Goal: Task Accomplishment & Management: Use online tool/utility

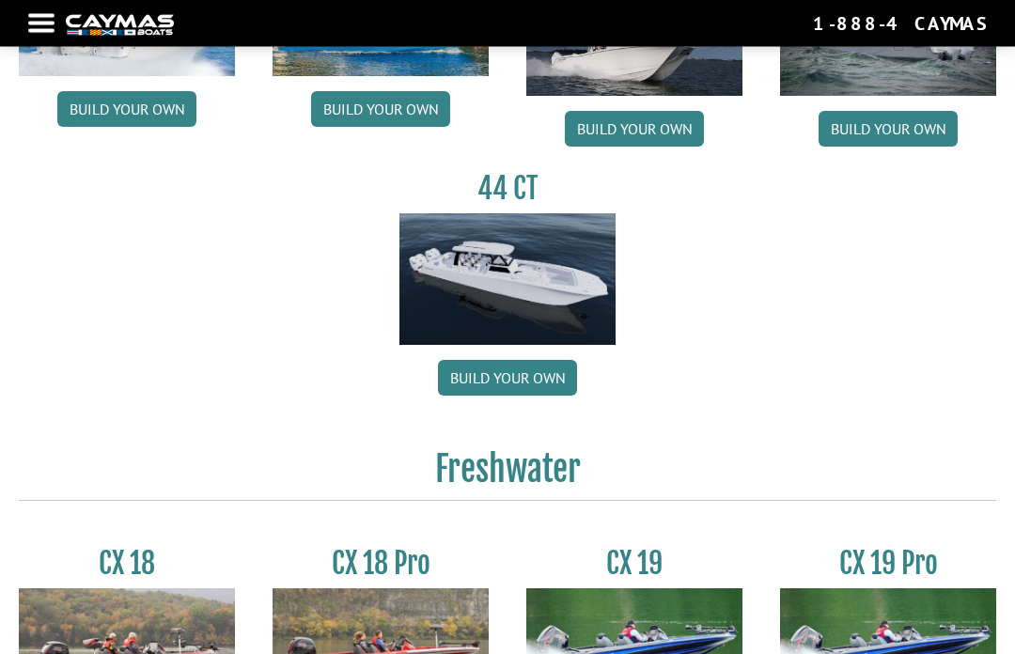
scroll to position [1001, 0]
click at [522, 389] on link "Build your own" at bounding box center [507, 378] width 139 height 36
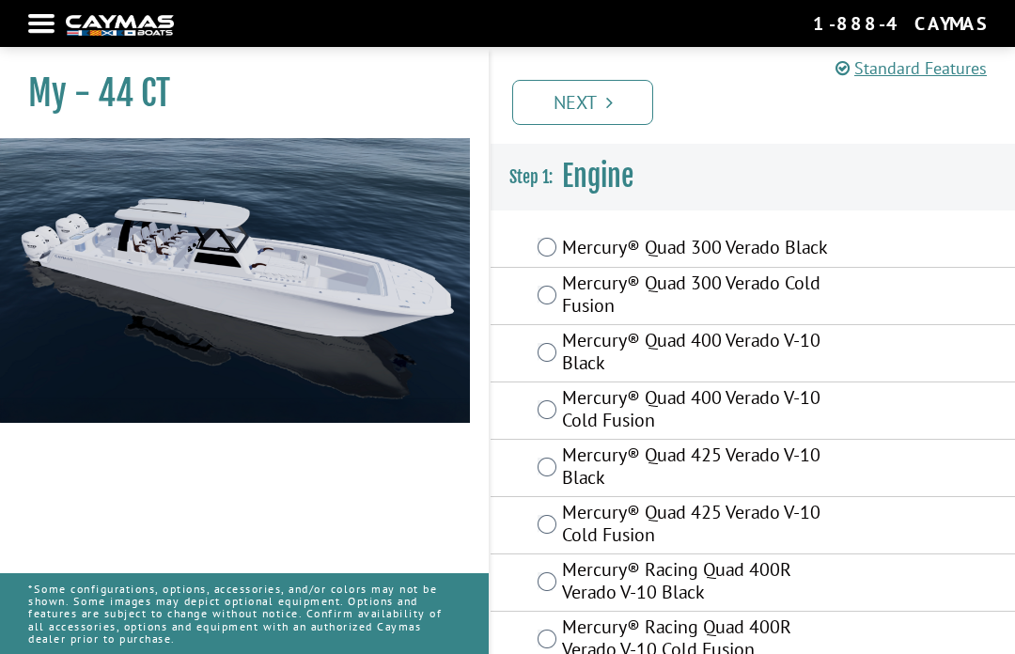
scroll to position [63, 0]
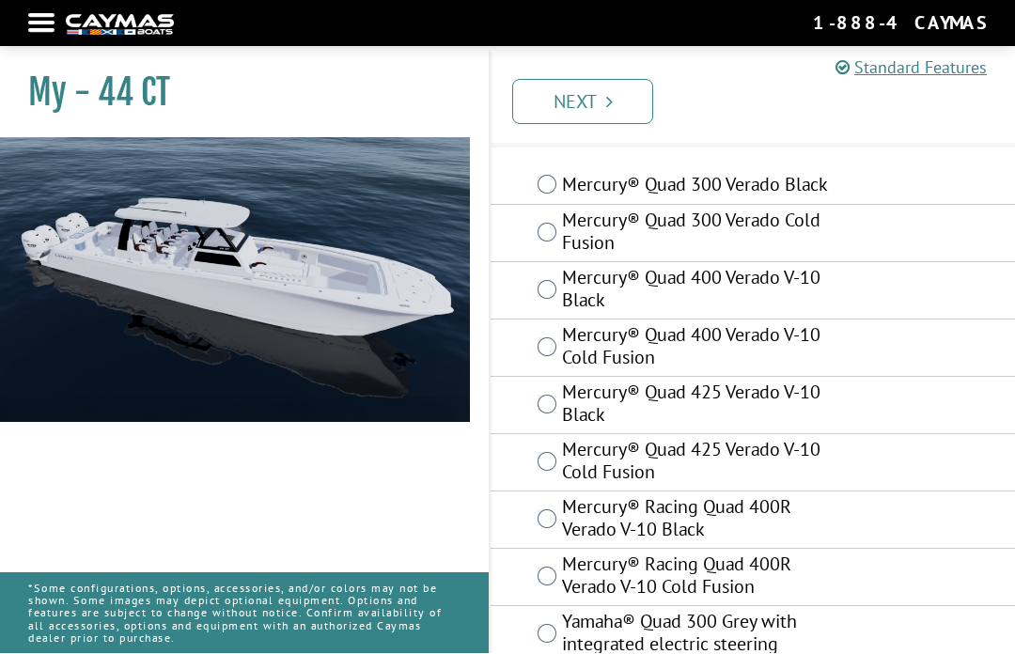
click at [391, 292] on img at bounding box center [235, 373] width 470 height 470
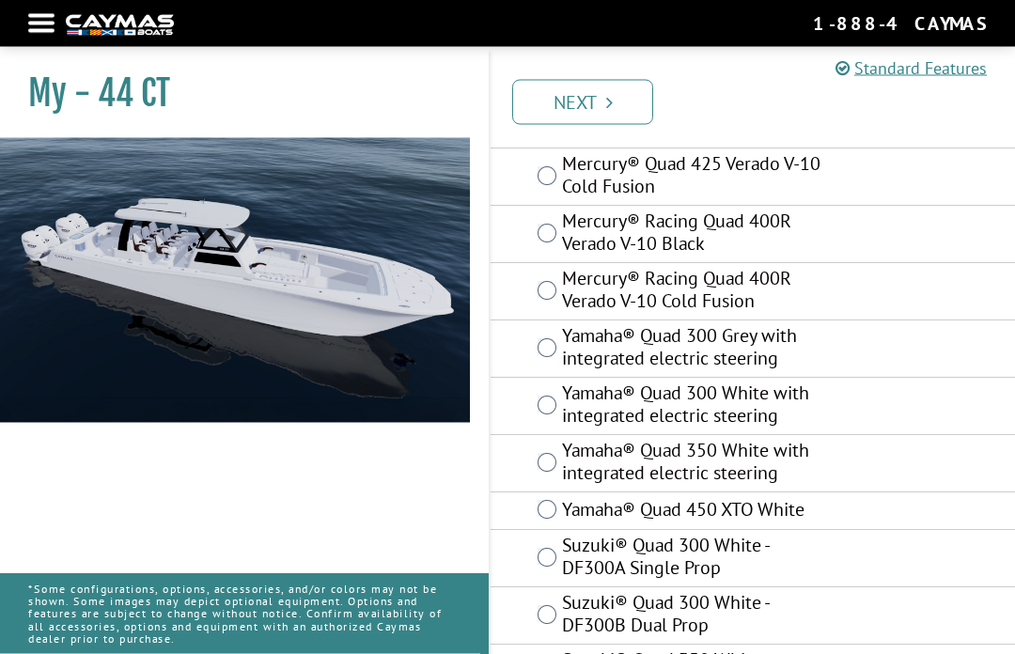
scroll to position [351, 0]
click at [814, 487] on label "Yamaha® Quad 350 White with integrated electric steering" at bounding box center [697, 463] width 270 height 50
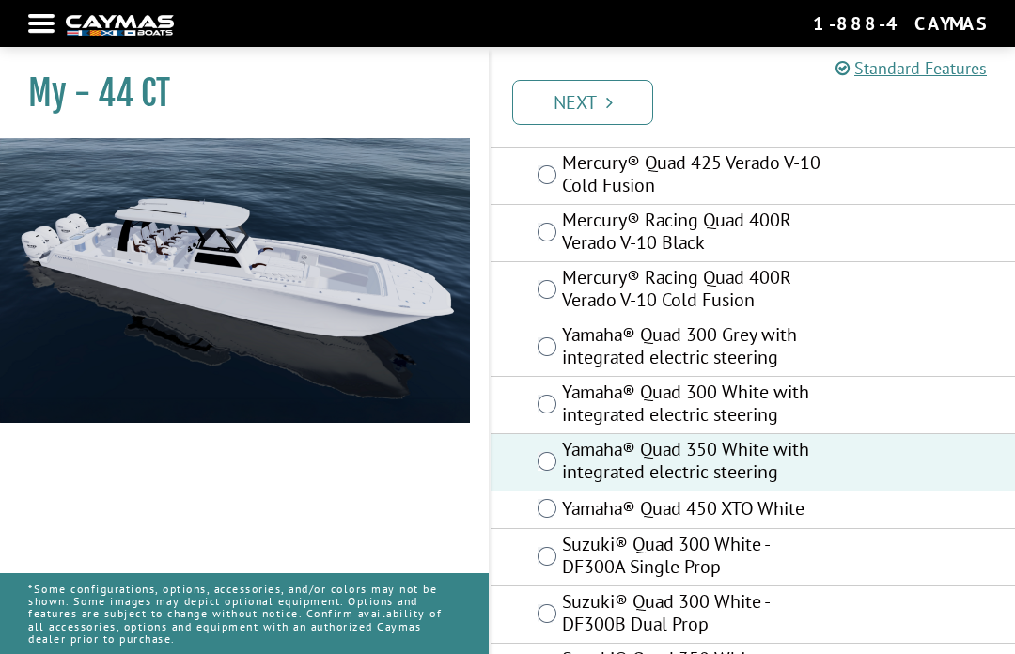
click at [813, 508] on label "Yamaha® Quad 450 XTO White" at bounding box center [697, 510] width 270 height 27
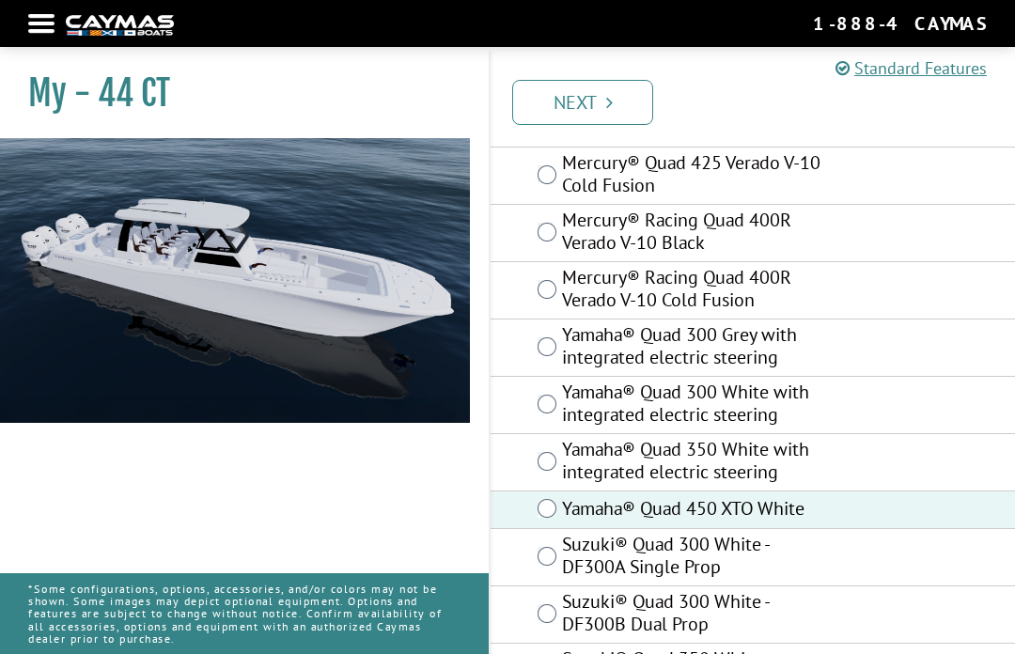
click at [808, 480] on label "Yamaha® Quad 350 White with integrated electric steering" at bounding box center [697, 463] width 270 height 50
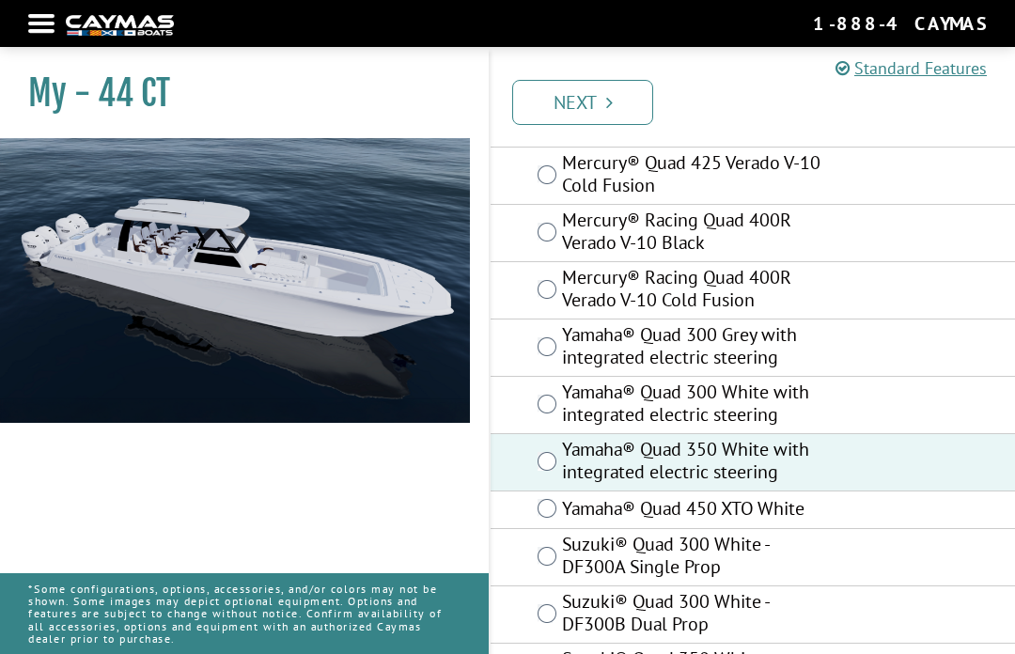
click at [800, 506] on label "Yamaha® Quad 450 XTO White" at bounding box center [697, 510] width 270 height 27
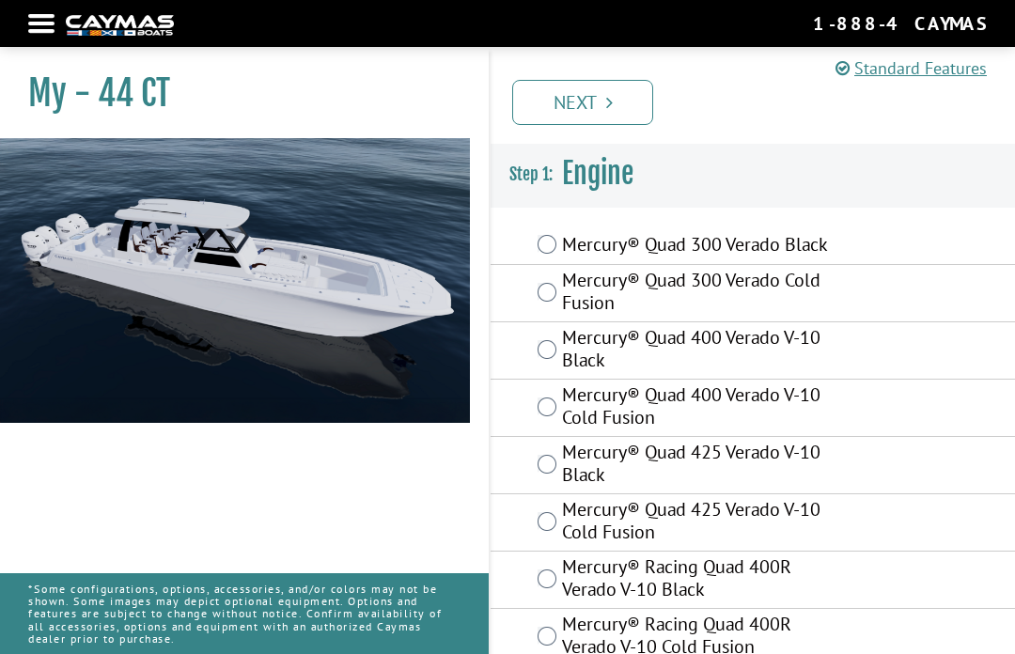
scroll to position [1, 0]
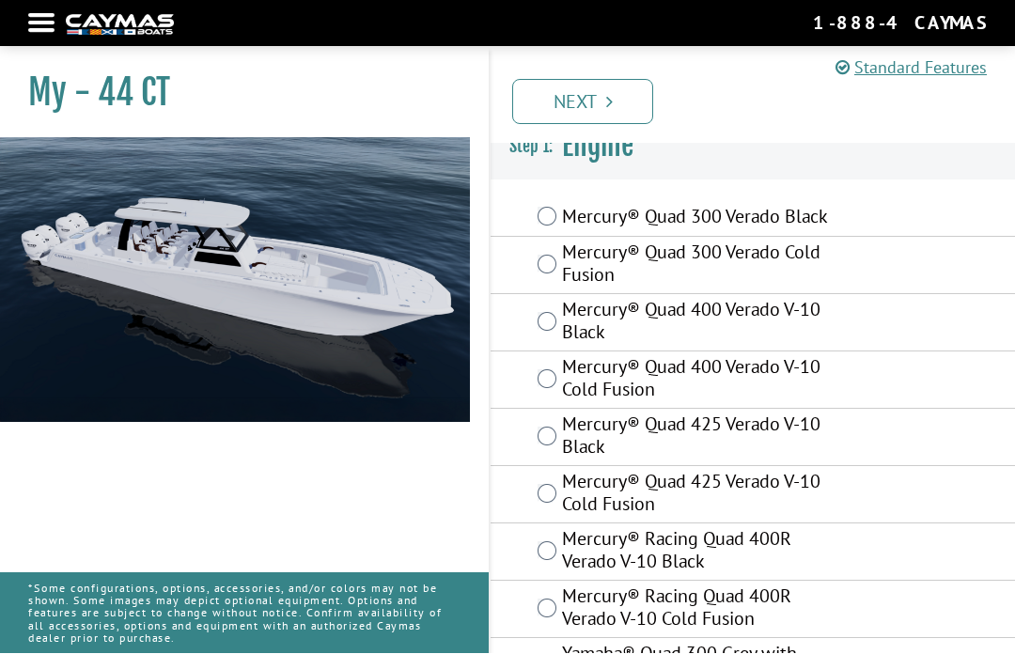
click at [606, 93] on icon "Pagination" at bounding box center [609, 102] width 7 height 19
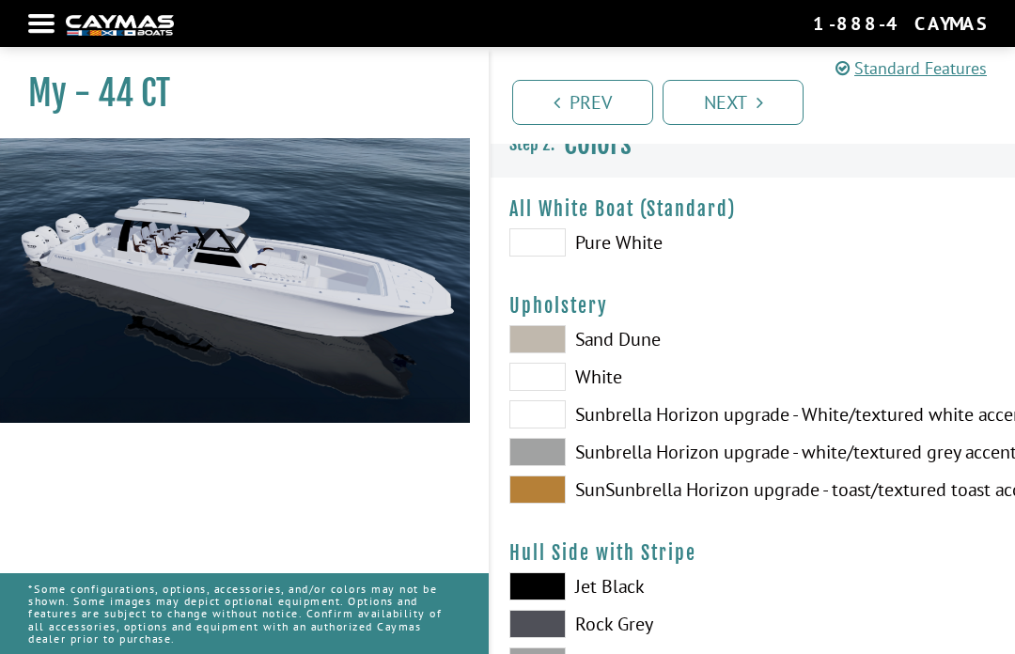
scroll to position [35, 0]
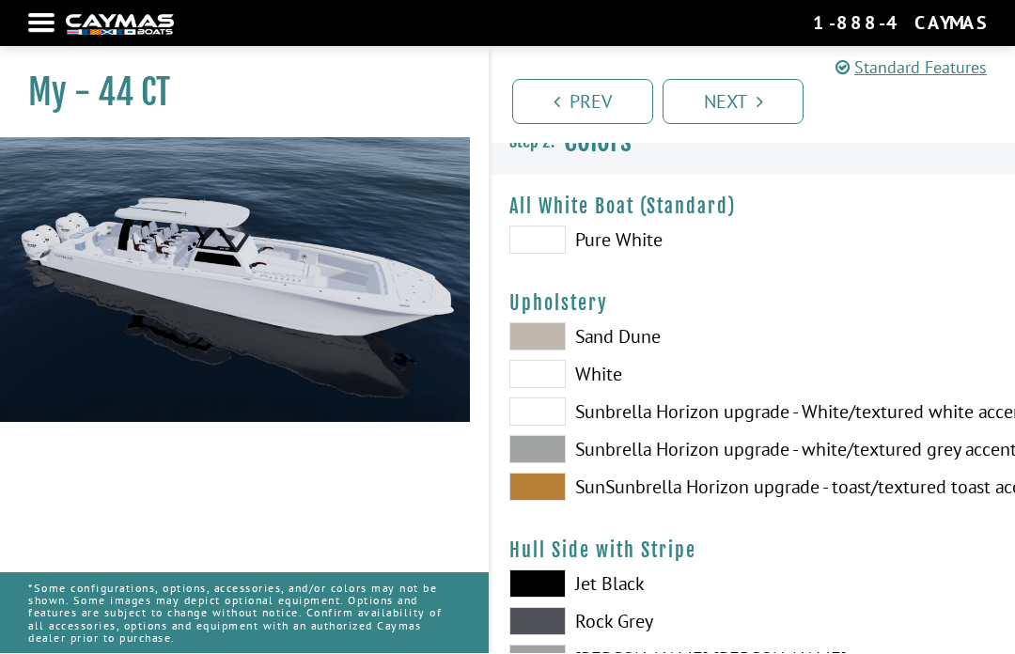
click at [604, 231] on label "Pure White" at bounding box center [621, 240] width 225 height 28
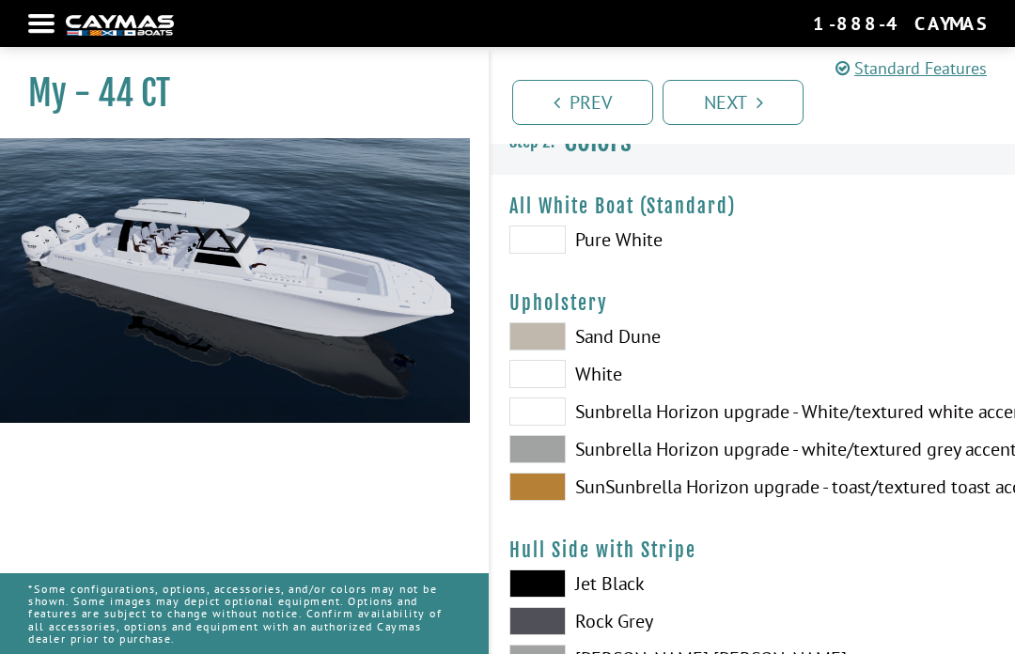
click at [608, 346] on label "Sand Dune" at bounding box center [621, 336] width 225 height 28
click at [560, 333] on span at bounding box center [537, 336] width 56 height 28
click at [536, 349] on span at bounding box center [537, 336] width 56 height 28
click at [543, 349] on span at bounding box center [537, 336] width 56 height 28
click at [535, 378] on span at bounding box center [537, 374] width 56 height 28
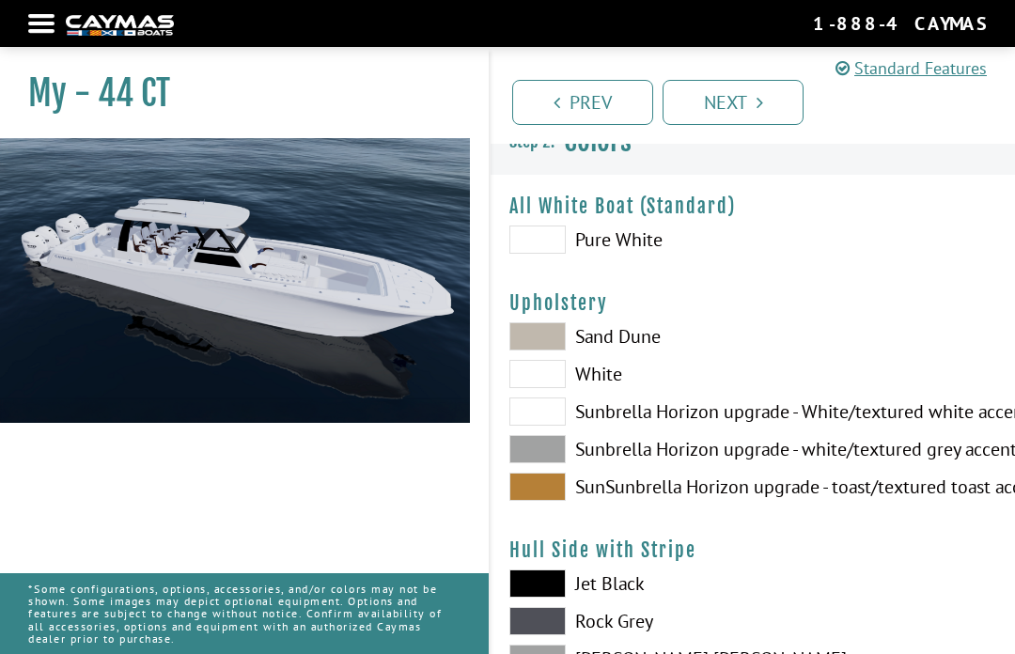
click at [529, 463] on span at bounding box center [537, 449] width 56 height 28
click at [548, 493] on span at bounding box center [537, 487] width 56 height 28
click at [538, 598] on span at bounding box center [537, 584] width 56 height 28
click at [550, 233] on span at bounding box center [537, 240] width 56 height 28
click at [550, 491] on span at bounding box center [537, 487] width 56 height 28
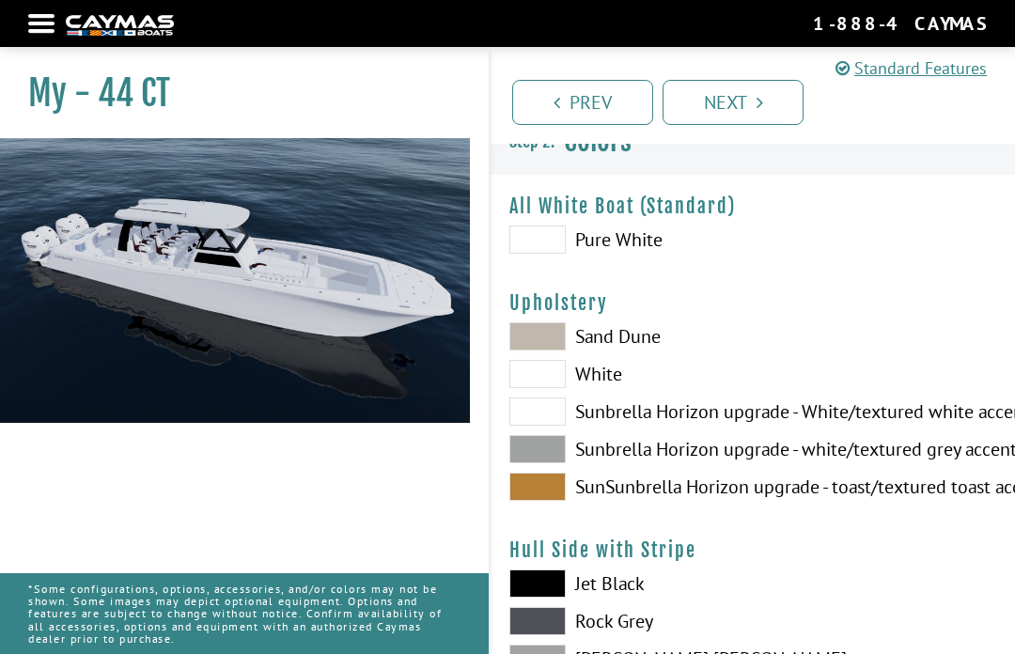
click at [542, 595] on span at bounding box center [537, 584] width 56 height 28
click at [550, 228] on span at bounding box center [537, 240] width 56 height 28
click at [554, 238] on span at bounding box center [537, 240] width 56 height 28
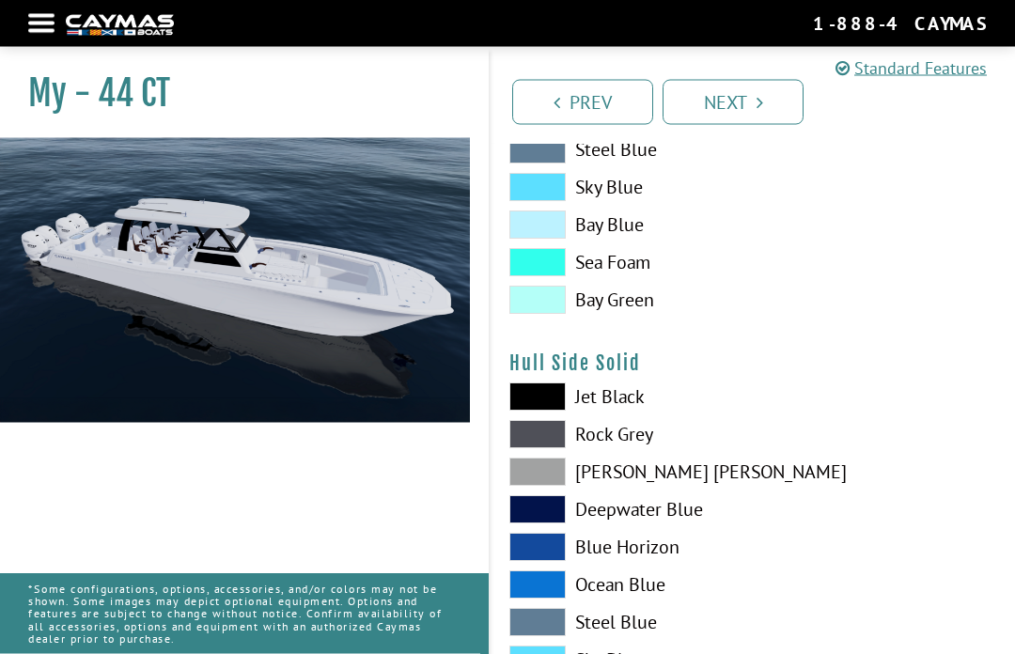
scroll to position [695, 0]
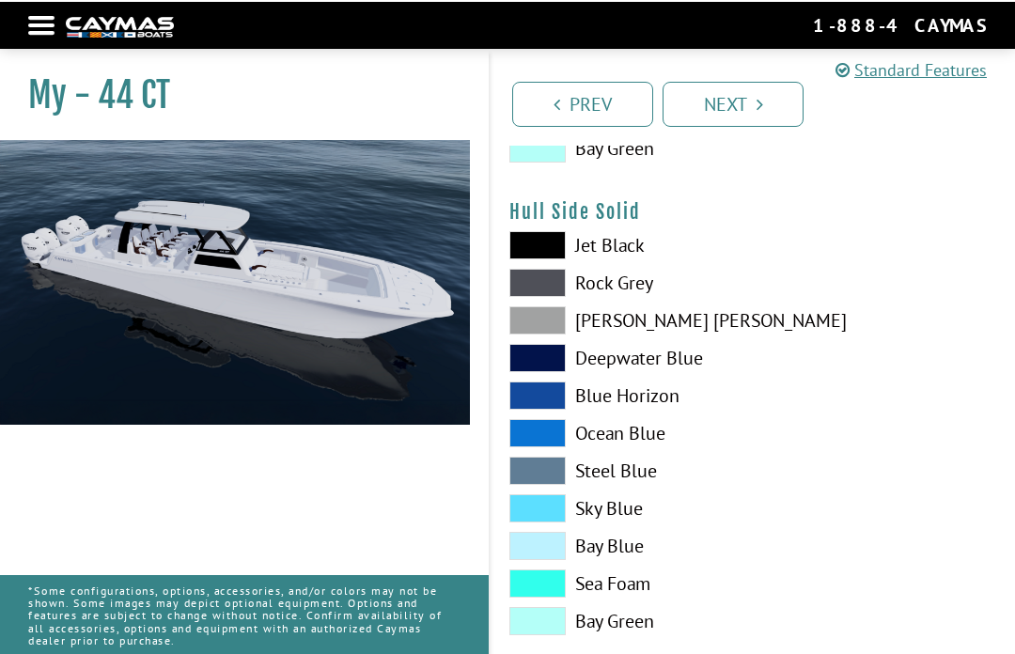
click at [554, 333] on span at bounding box center [537, 318] width 56 height 28
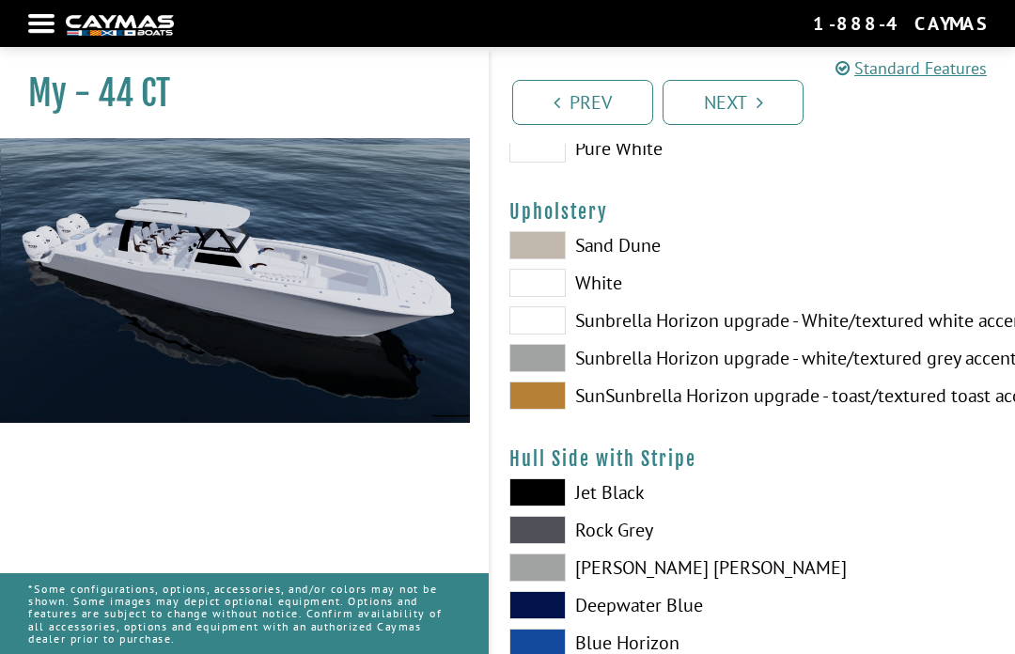
scroll to position [123, 0]
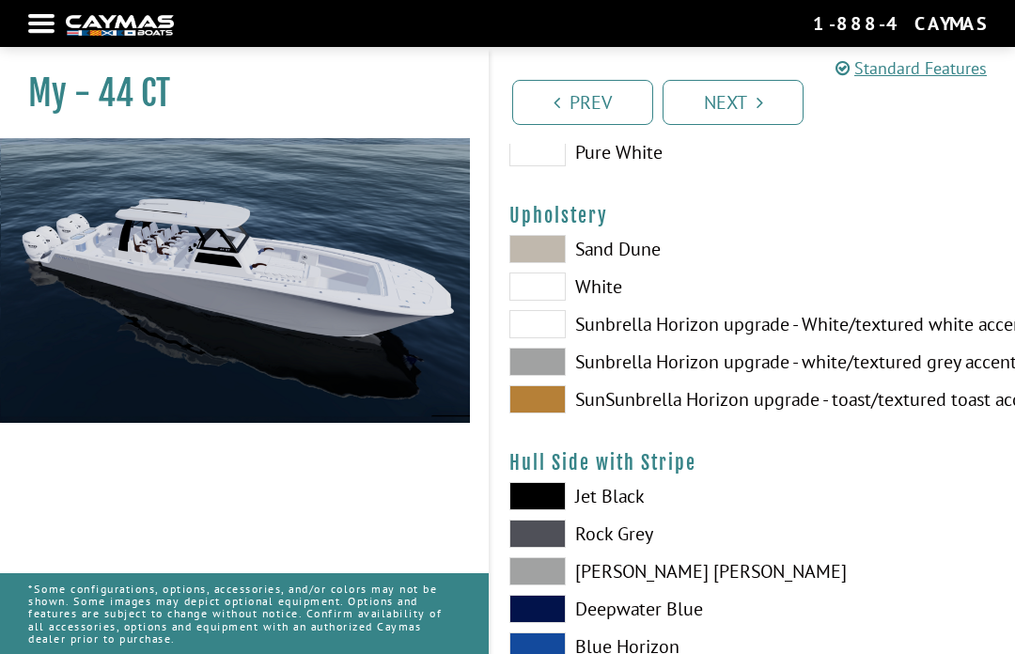
click at [570, 352] on label "Sunbrella Horizon upgrade - white/textured grey accent" at bounding box center [621, 362] width 225 height 28
click at [552, 357] on span at bounding box center [537, 362] width 56 height 28
click at [739, 103] on link "Next" at bounding box center [733, 102] width 141 height 45
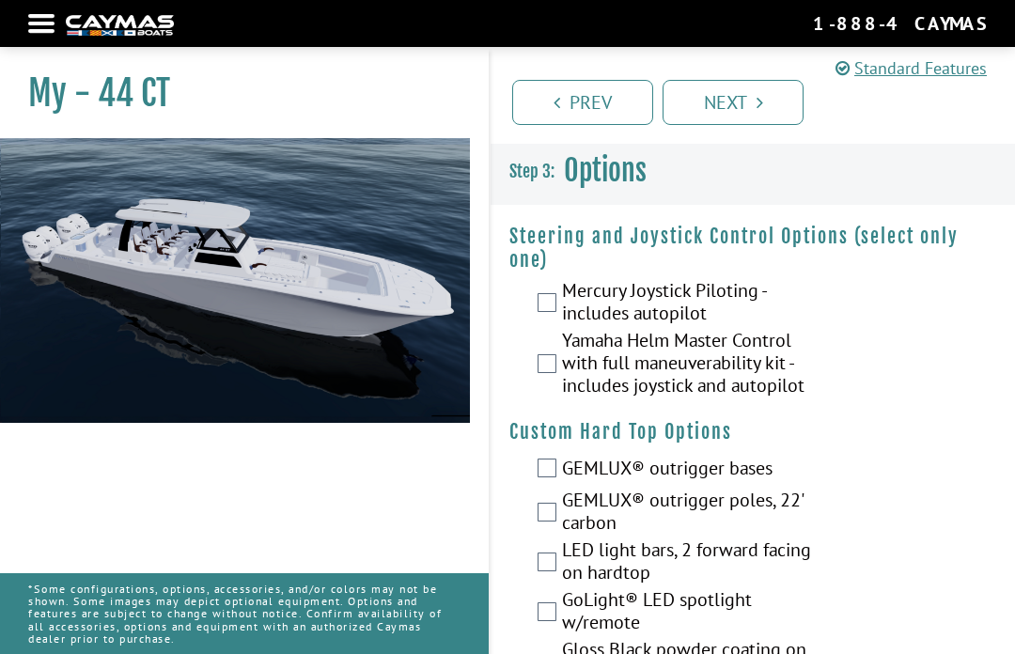
scroll to position [0, 0]
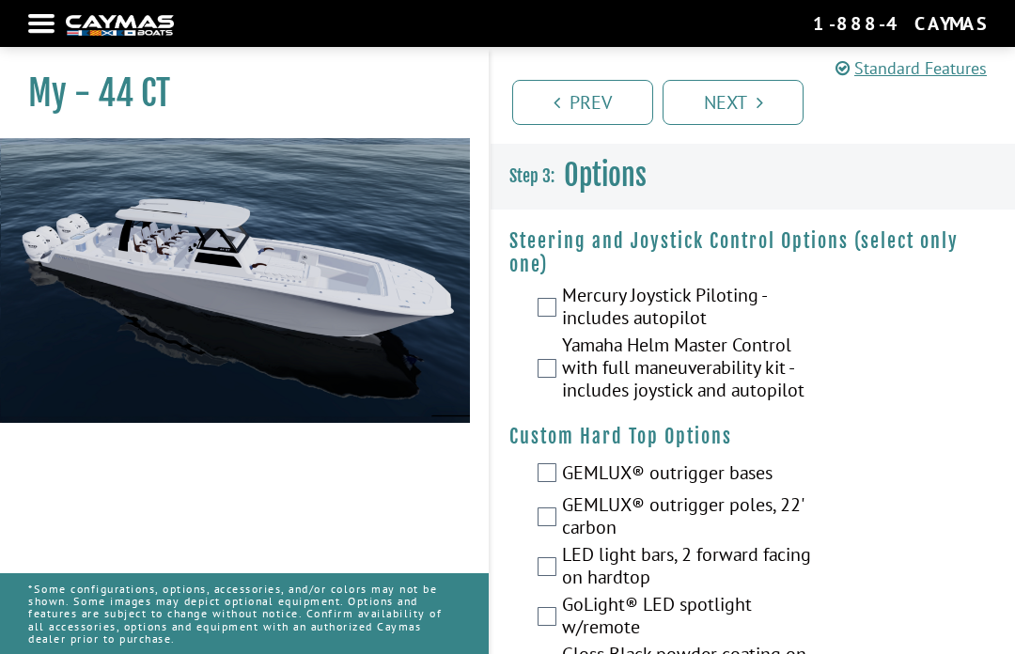
click at [673, 355] on label "Yamaha Helm Master Control with full maneuverability kit - includes joystick an…" at bounding box center [697, 370] width 270 height 72
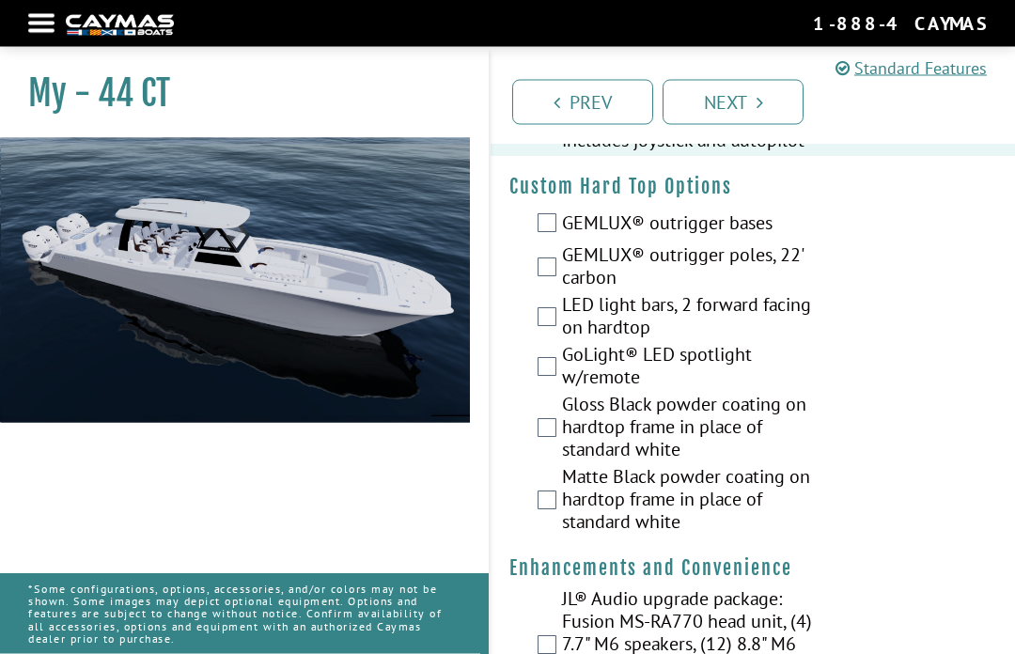
scroll to position [127, 0]
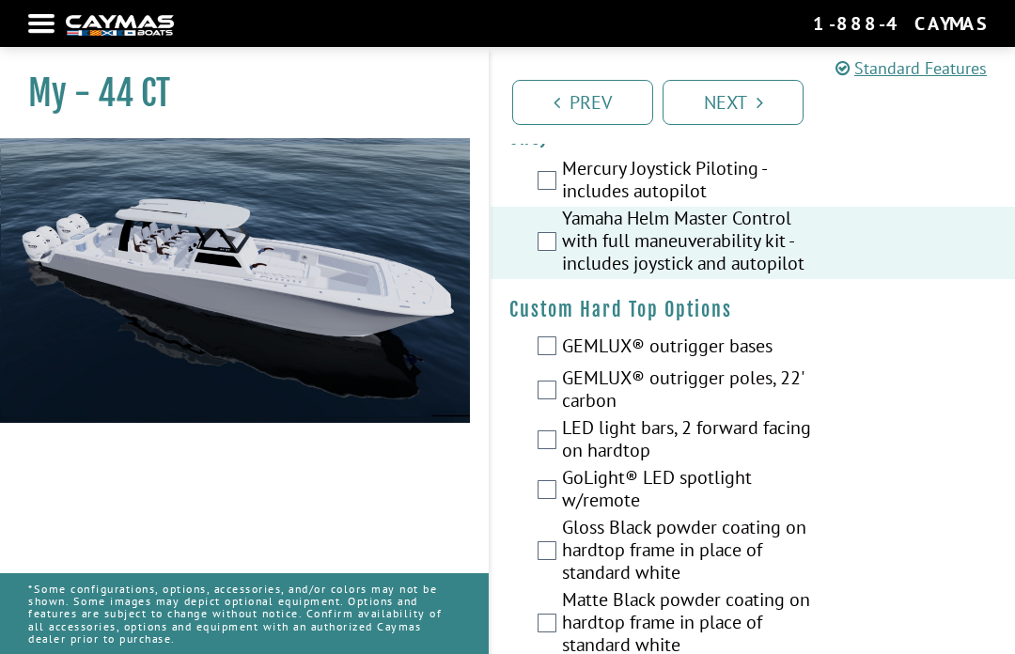
click at [697, 394] on label "GEMLUX® outrigger poles, 22' carbon" at bounding box center [697, 392] width 270 height 50
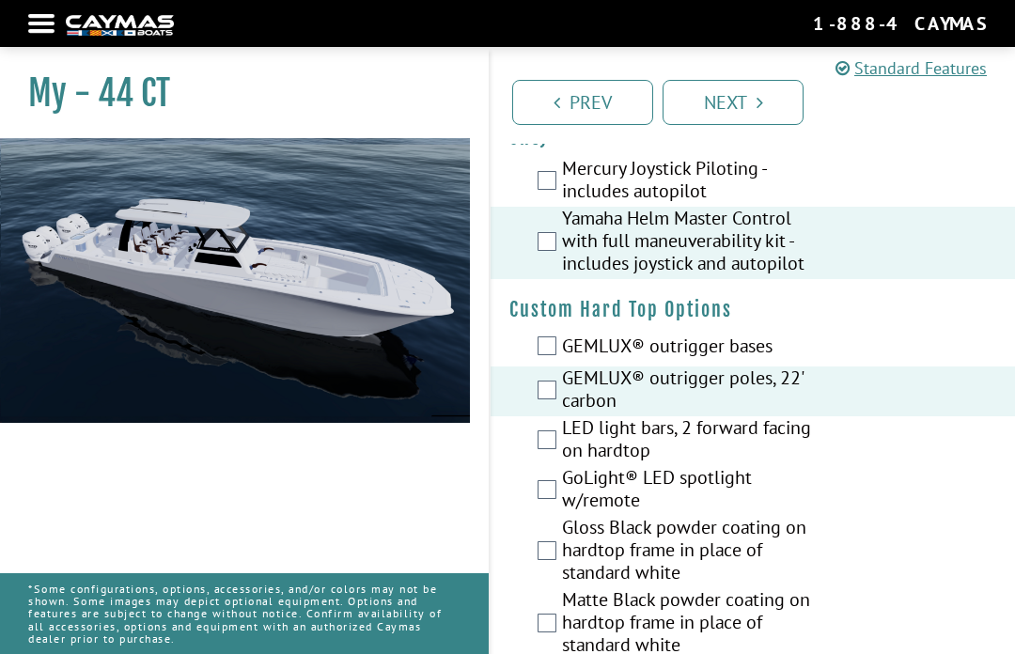
click at [648, 348] on label "GEMLUX® outrigger bases" at bounding box center [697, 348] width 270 height 27
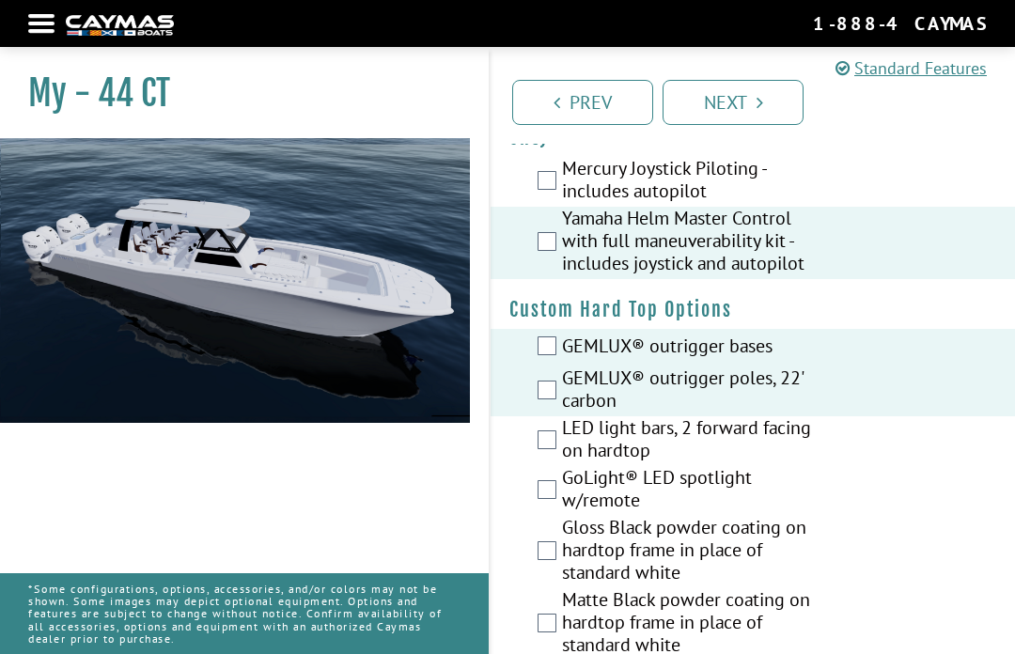
click at [636, 392] on label "GEMLUX® outrigger poles, 22' carbon" at bounding box center [697, 392] width 270 height 50
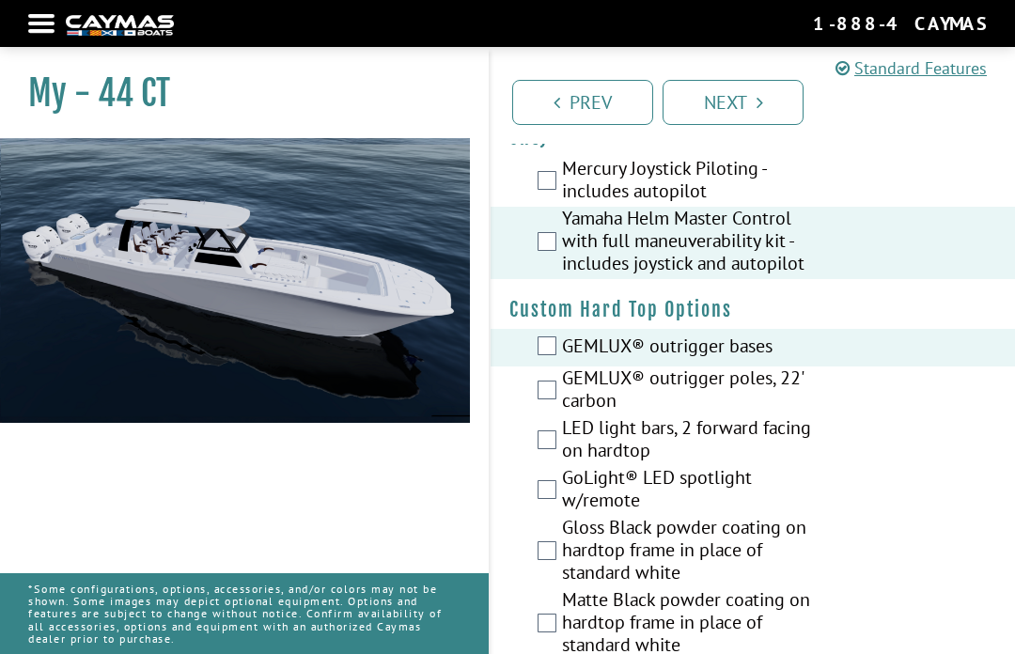
click at [708, 402] on label "GEMLUX® outrigger poles, 22' carbon" at bounding box center [697, 392] width 270 height 50
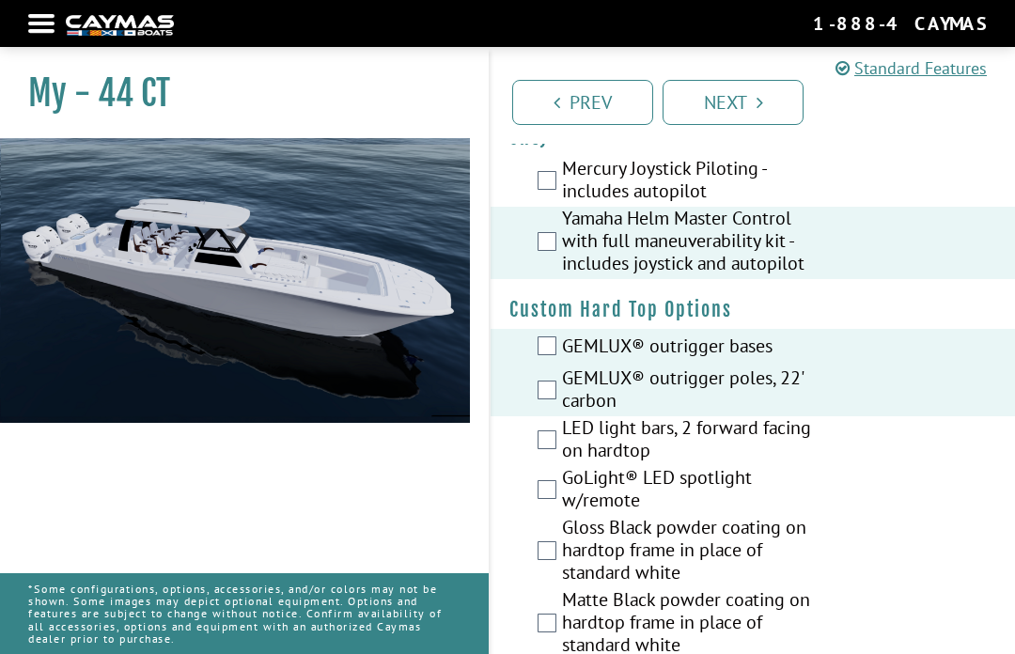
click at [697, 385] on label "GEMLUX® outrigger poles, 22' carbon" at bounding box center [697, 392] width 270 height 50
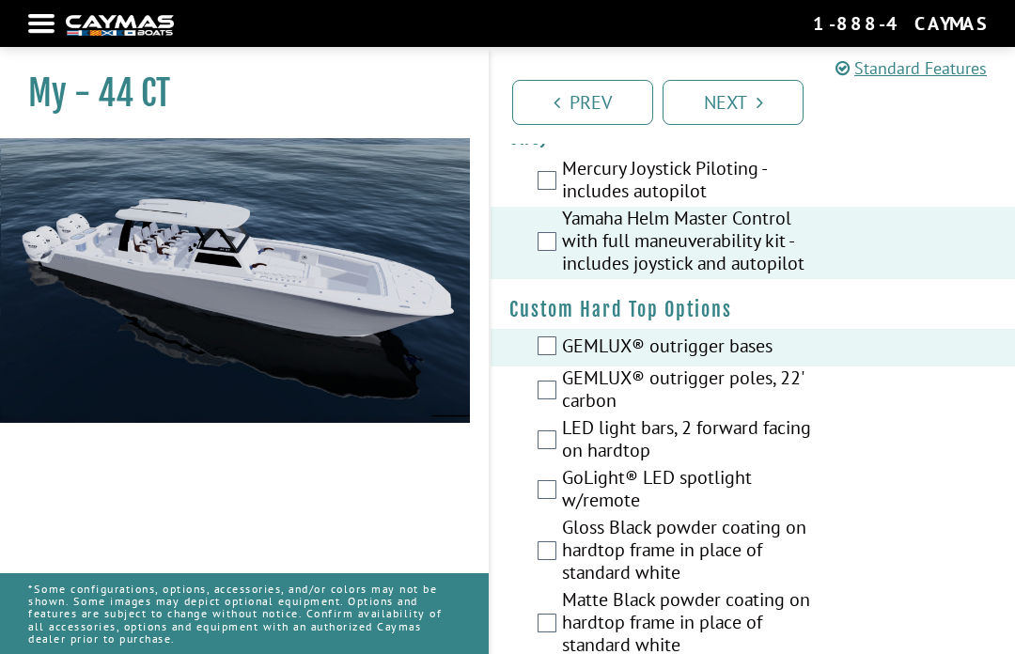
click at [687, 395] on label "GEMLUX® outrigger poles, 22' carbon" at bounding box center [697, 392] width 270 height 50
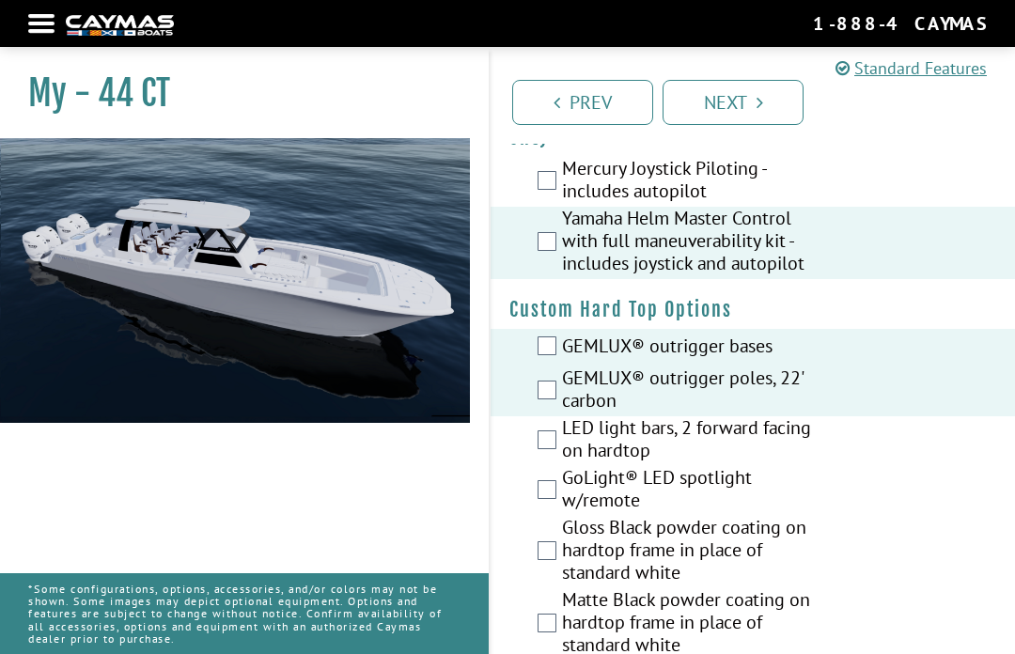
click at [711, 344] on label "GEMLUX® outrigger bases" at bounding box center [697, 348] width 270 height 27
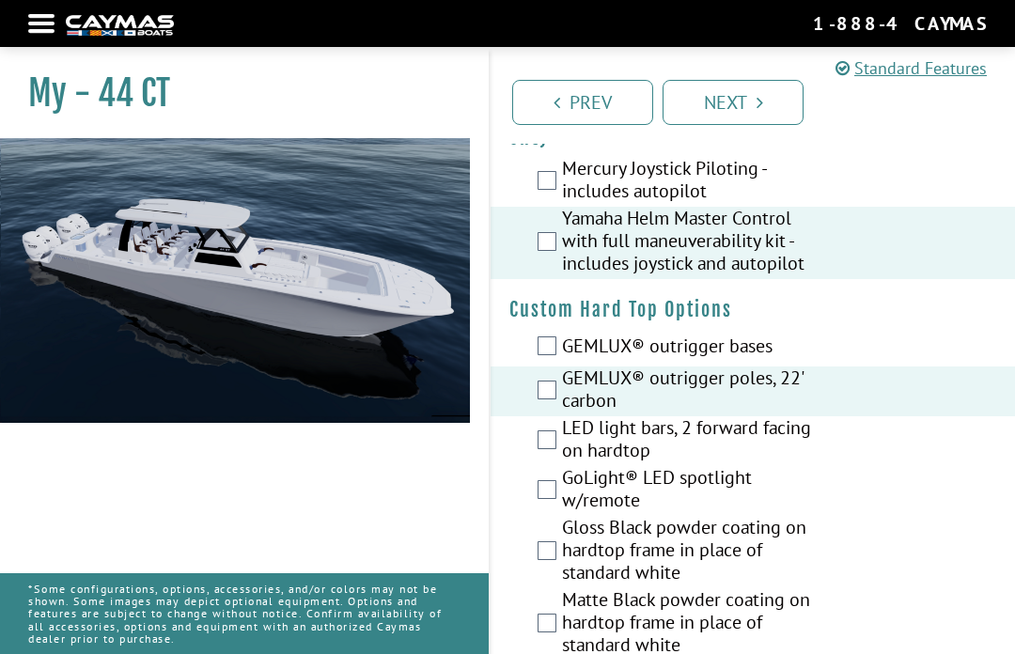
click at [627, 436] on label "LED light bars, 2 forward facing on hardtop" at bounding box center [697, 441] width 270 height 50
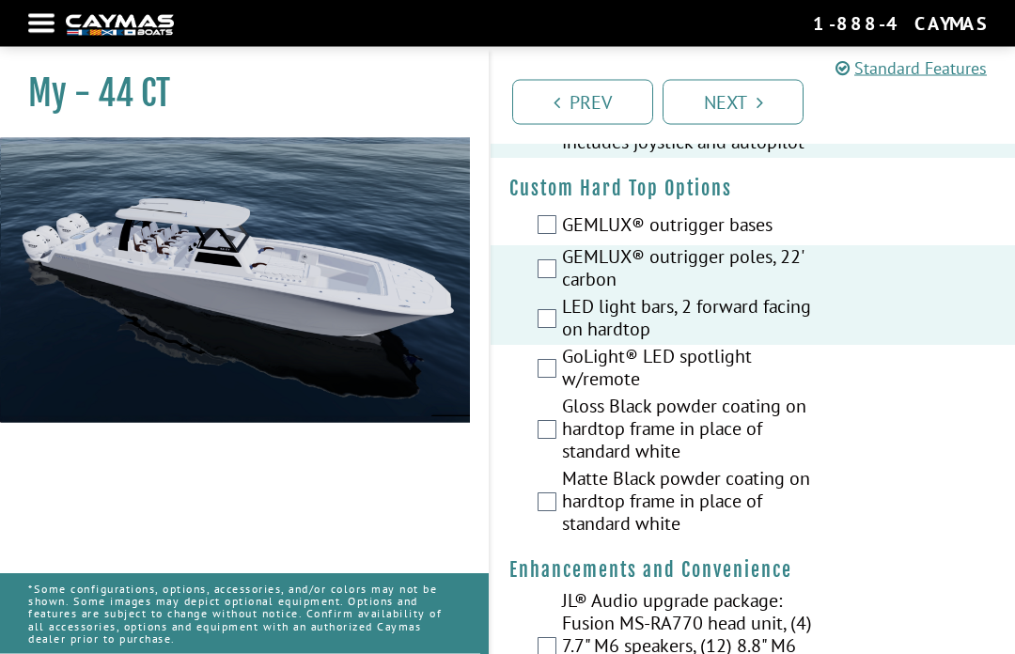
scroll to position [252, 0]
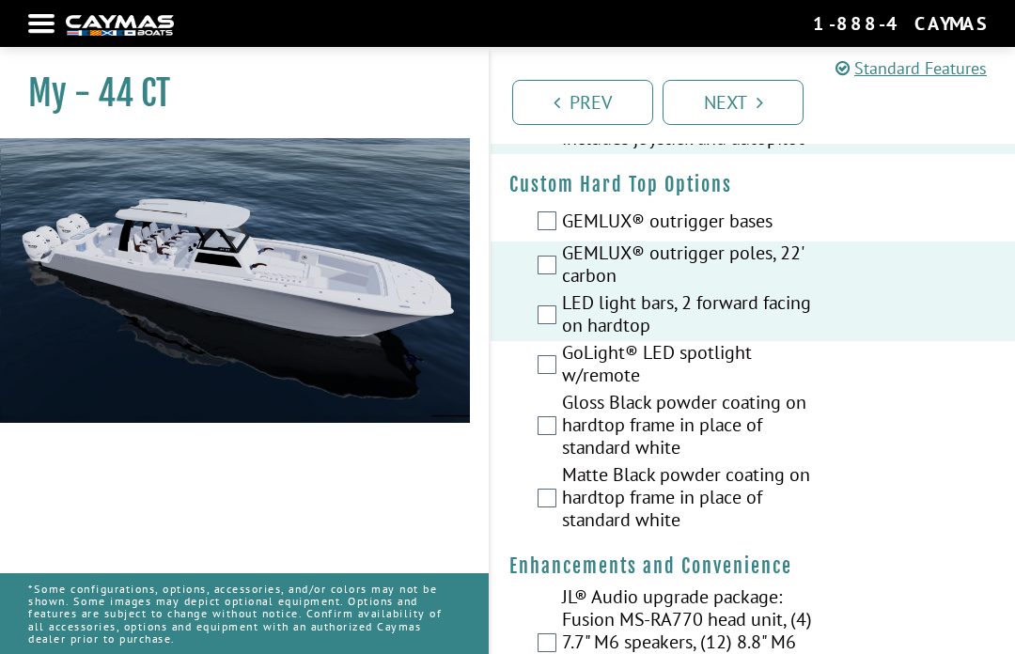
click at [566, 507] on label "Matte Black powder coating on hardtop frame in place of standard white" at bounding box center [697, 499] width 270 height 72
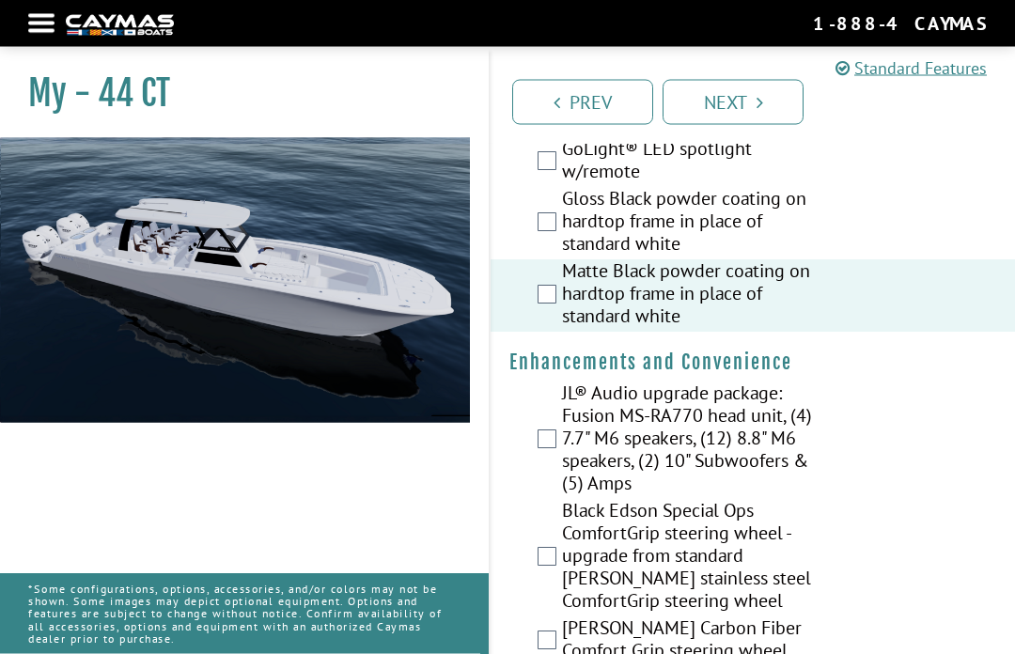
scroll to position [445, 0]
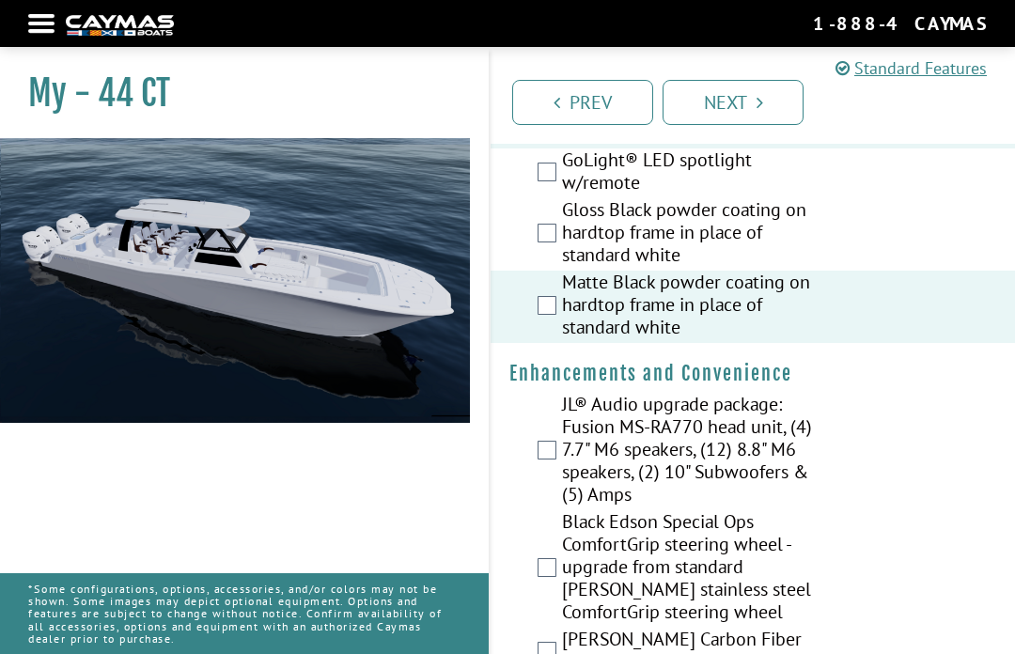
click at [631, 305] on label "Matte Black powder coating on hardtop frame in place of standard white" at bounding box center [697, 307] width 270 height 72
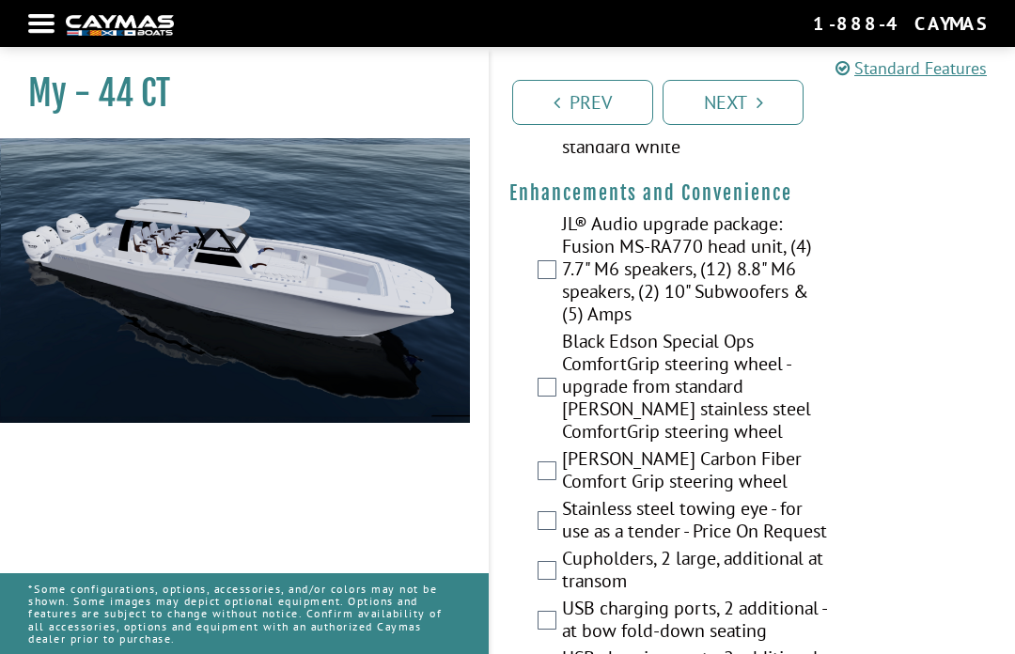
scroll to position [624, 0]
click at [752, 235] on label "JL® Audio upgrade package: Fusion MS-RA770 head unit, (4) 7.7" M6 speakers, (12…" at bounding box center [697, 271] width 270 height 117
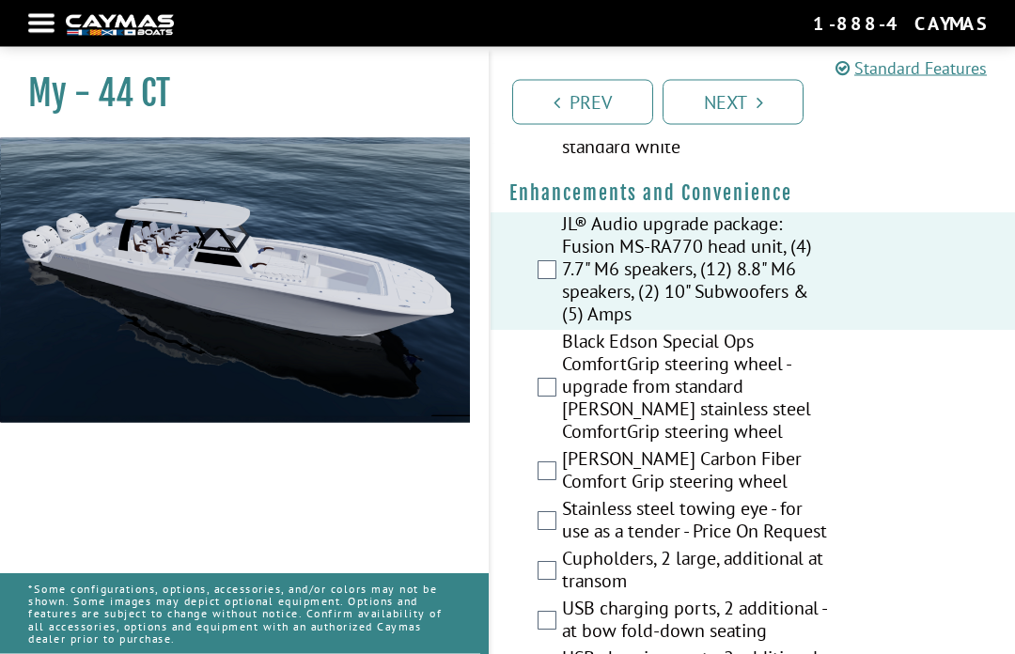
click at [729, 418] on label "Black Edson Special Ops ComfortGrip steering wheel - upgrade from standard [PER…" at bounding box center [697, 389] width 270 height 117
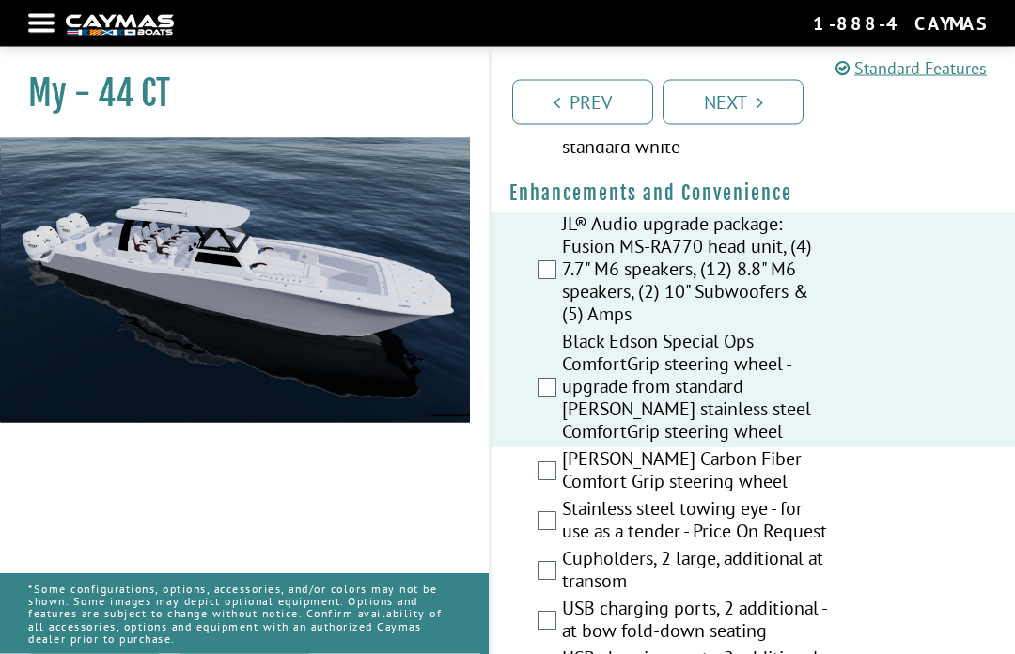
click at [789, 472] on label "[PERSON_NAME] Carbon Fiber Comfort Grip steering wheel" at bounding box center [697, 473] width 270 height 50
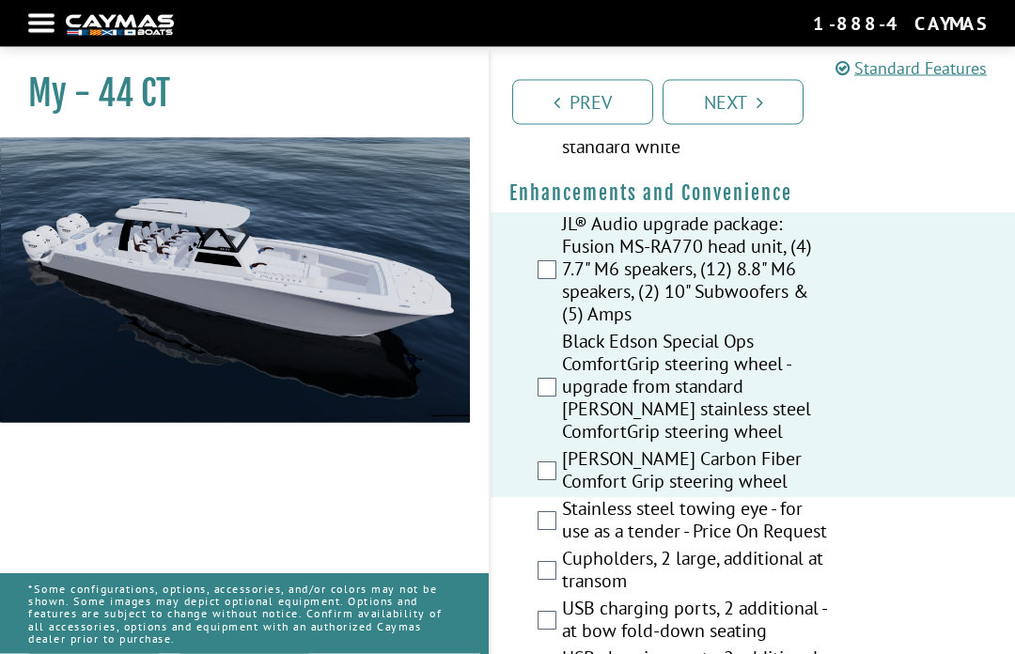
click at [774, 374] on label "Black Edson Special Ops ComfortGrip steering wheel - upgrade from standard [PER…" at bounding box center [697, 389] width 270 height 117
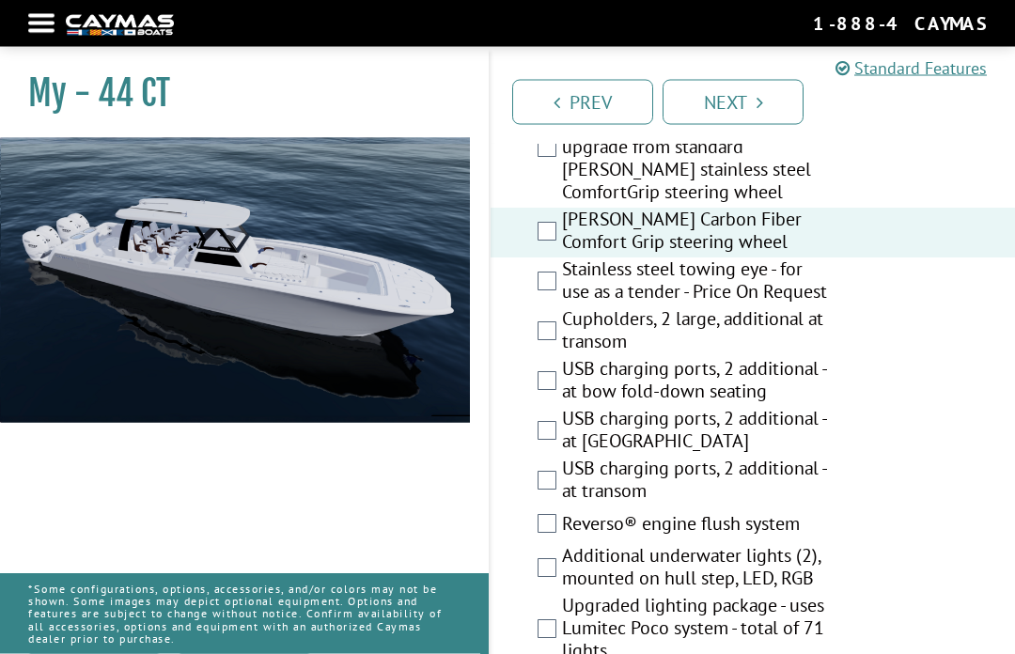
scroll to position [865, 0]
click at [571, 346] on label "Cupholders, 2 large, additional at transom" at bounding box center [697, 332] width 270 height 50
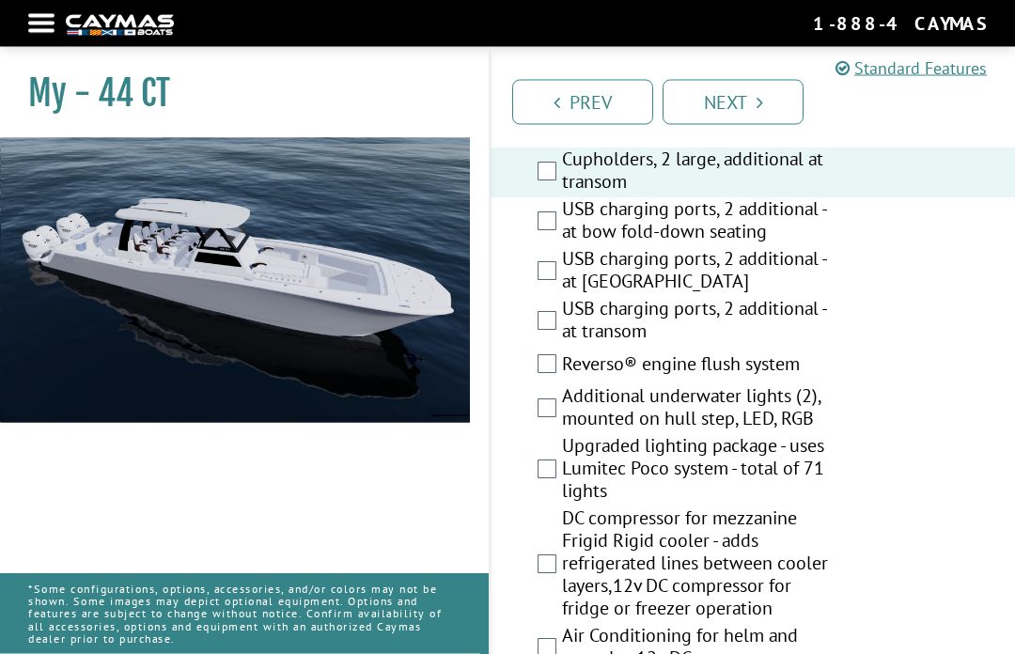
scroll to position [1030, 0]
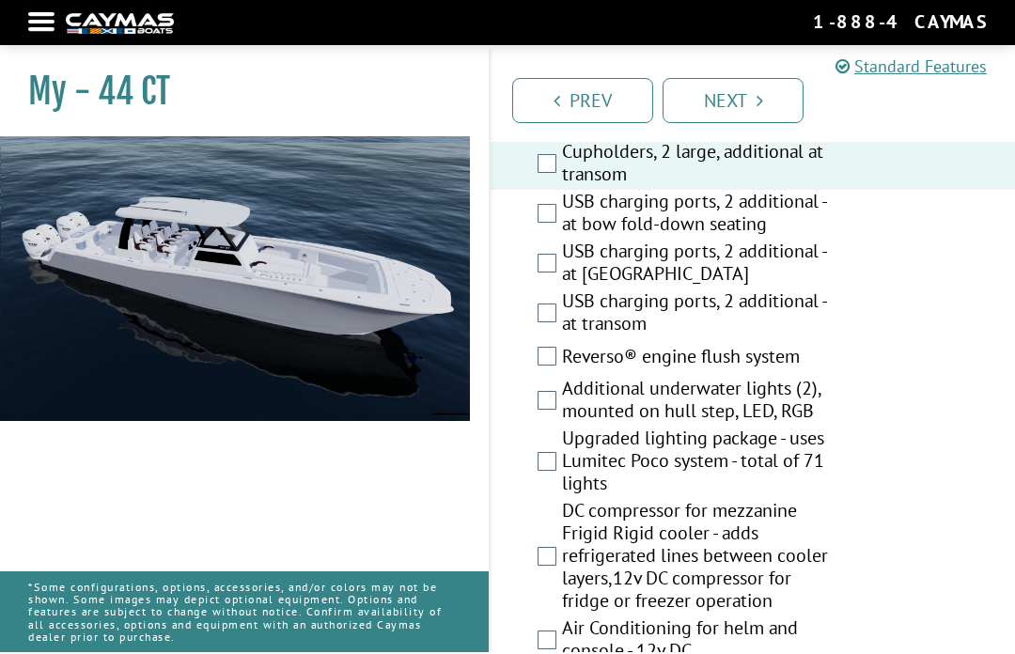
click at [593, 241] on label "USB charging ports, 2 additional - at bow fold-down seating" at bounding box center [697, 217] width 270 height 50
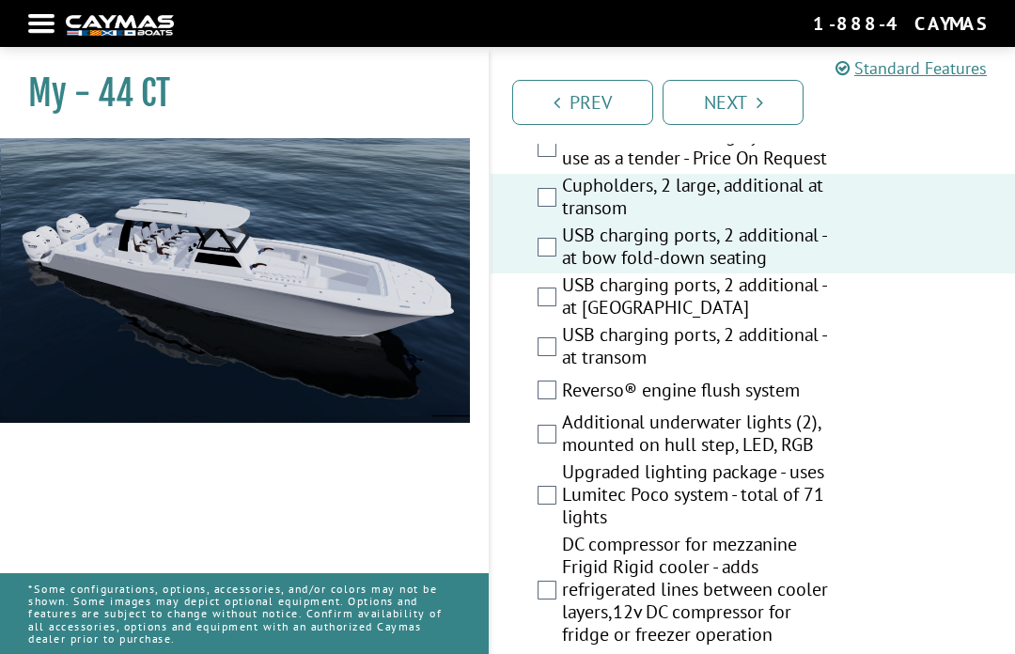
scroll to position [992, 0]
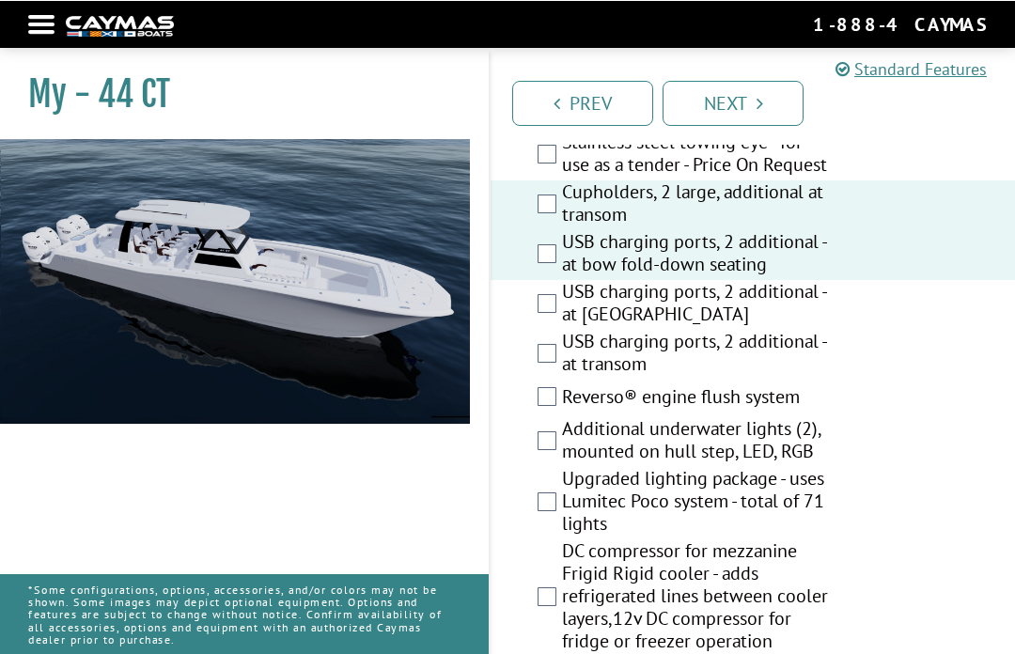
click at [885, 325] on div "USB charging ports, 2 additional - at [GEOGRAPHIC_DATA]" at bounding box center [753, 304] width 524 height 50
click at [843, 327] on div "USB charging ports, 2 additional - at [GEOGRAPHIC_DATA]" at bounding box center [753, 304] width 524 height 50
click at [830, 318] on label "USB charging ports, 2 additional - at [GEOGRAPHIC_DATA]" at bounding box center [697, 304] width 270 height 50
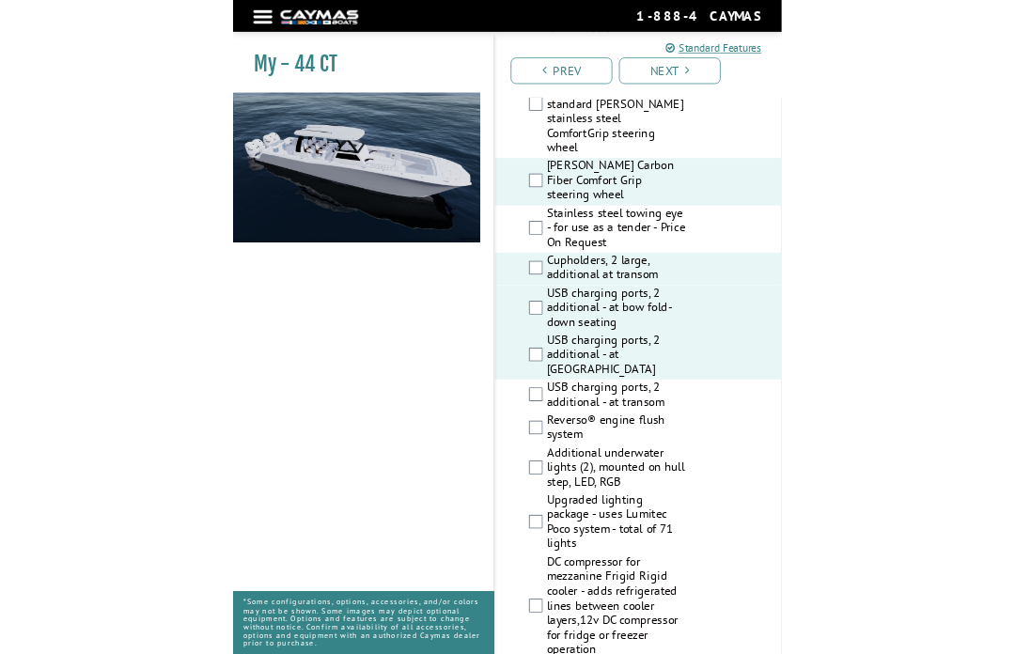
scroll to position [991, 0]
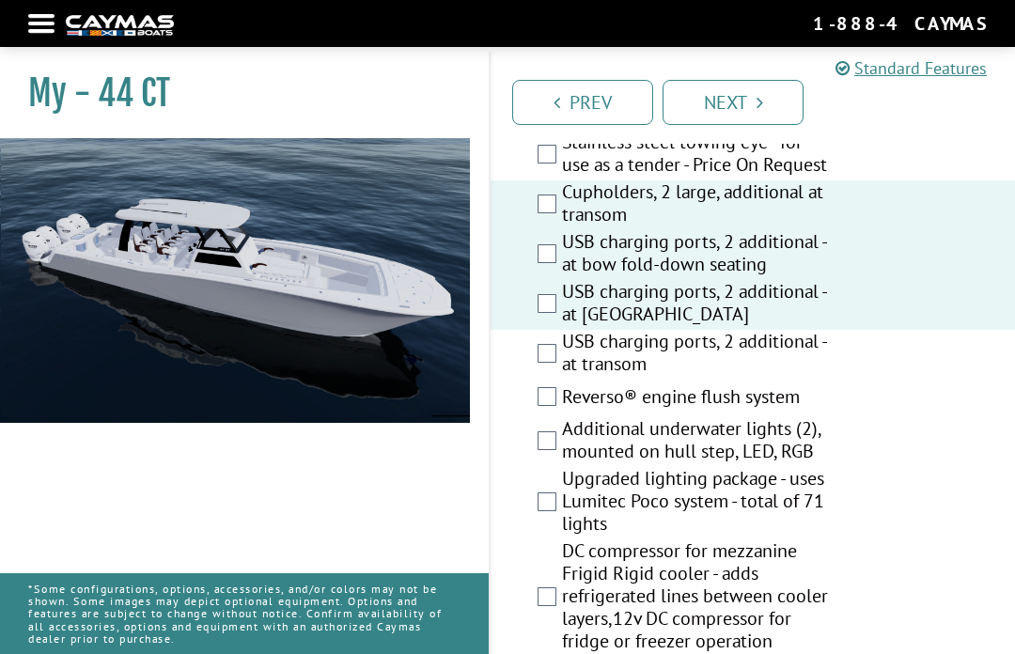
click at [909, 461] on div "Additional underwater lights (2), mounted on hull step, LED, RGB" at bounding box center [753, 442] width 524 height 50
click at [897, 461] on div "Additional underwater lights (2), mounted on hull step, LED, RGB" at bounding box center [753, 442] width 524 height 50
click at [698, 467] on label "Additional underwater lights (2), mounted on hull step, LED, RGB" at bounding box center [697, 442] width 270 height 50
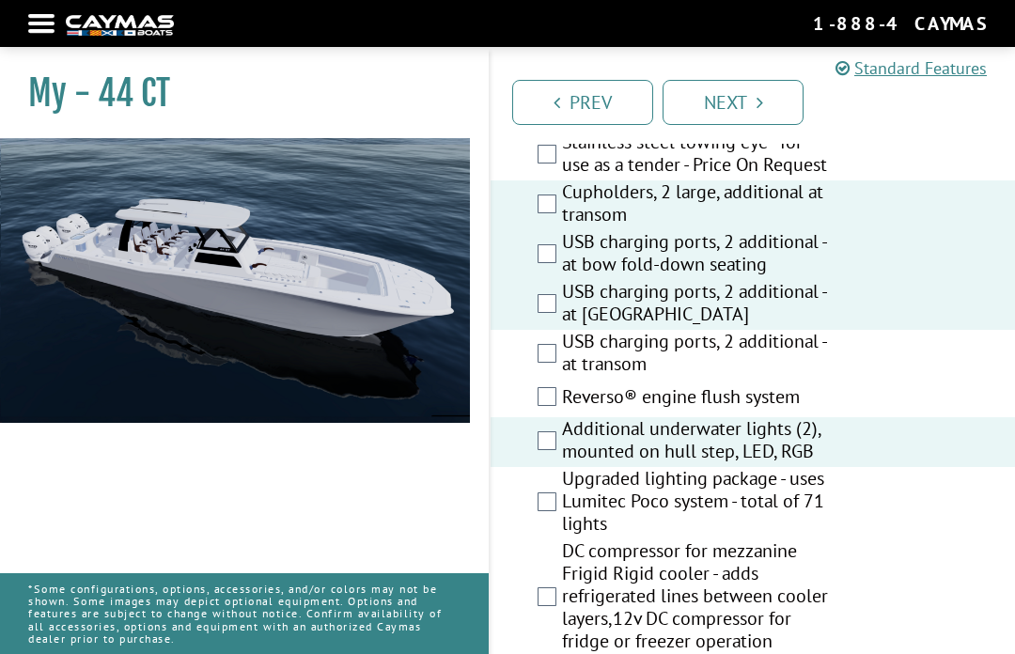
click at [562, 516] on label "Upgraded lighting package - uses Lumitec Poco system - total of 71 lights" at bounding box center [697, 503] width 270 height 72
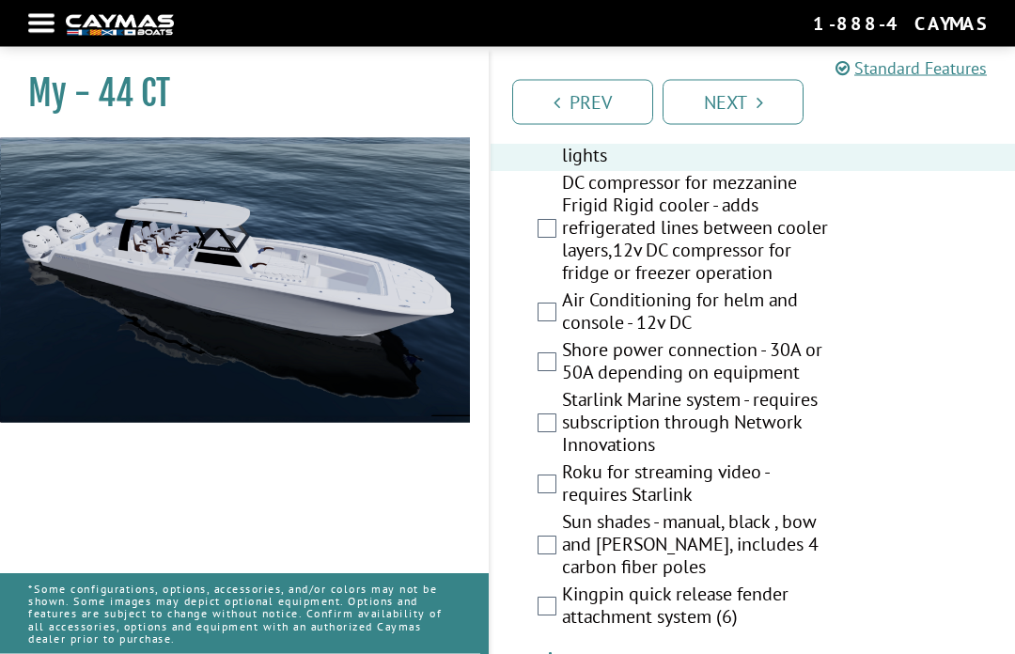
scroll to position [1361, 0]
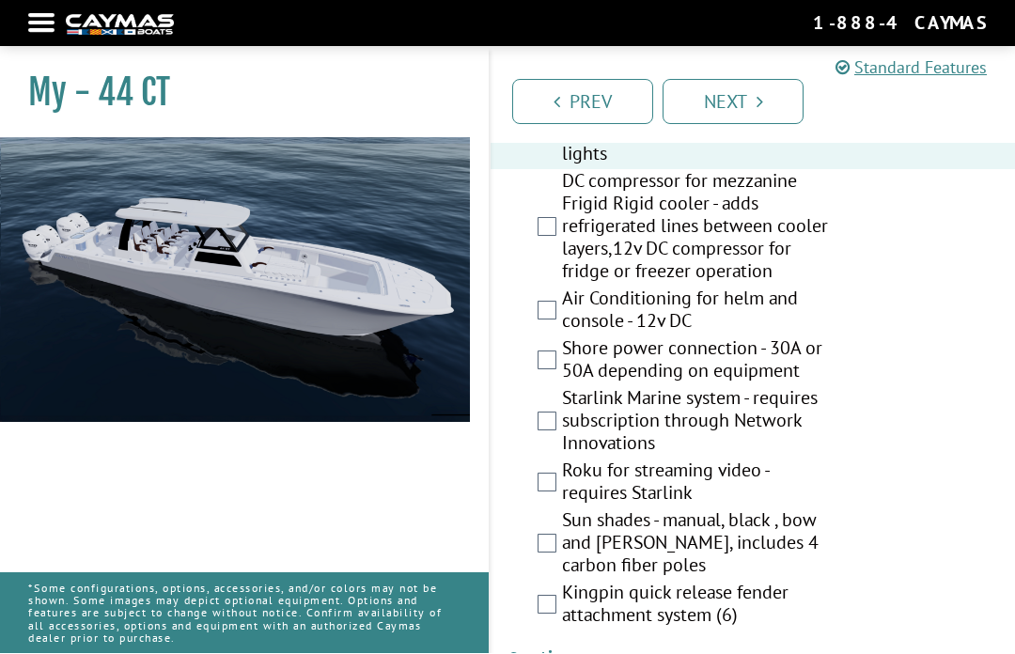
click at [635, 429] on label "Starlink Marine system - requires subscription through Network Innovations" at bounding box center [697, 423] width 270 height 72
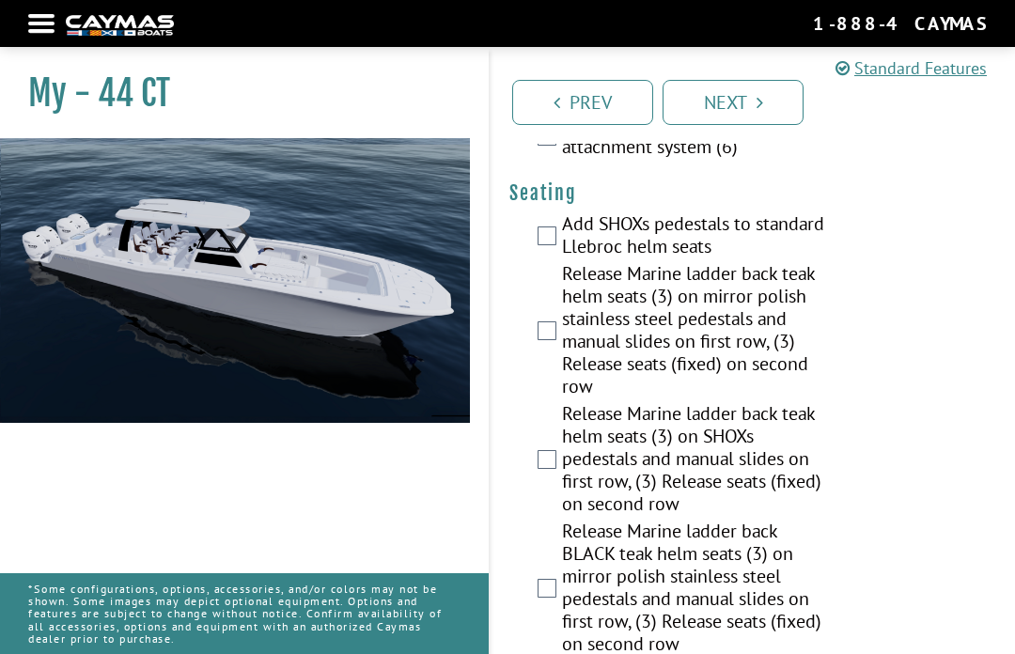
scroll to position [1832, 0]
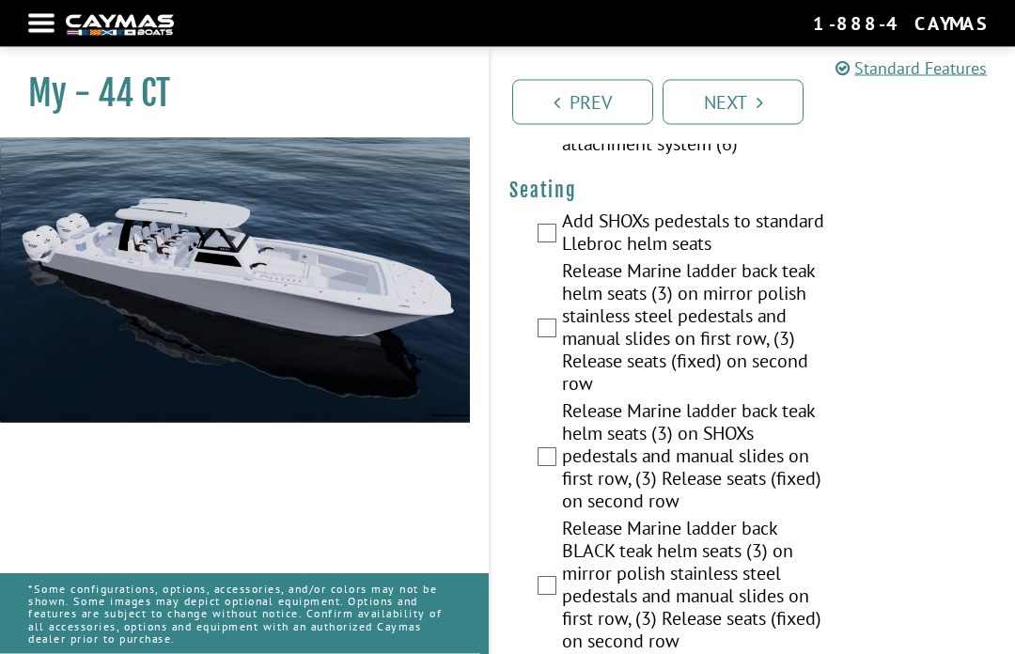
click at [796, 446] on label "Release Marine ladder back teak helm seats (3) on SHOXs pedestals and manual sl…" at bounding box center [697, 458] width 270 height 117
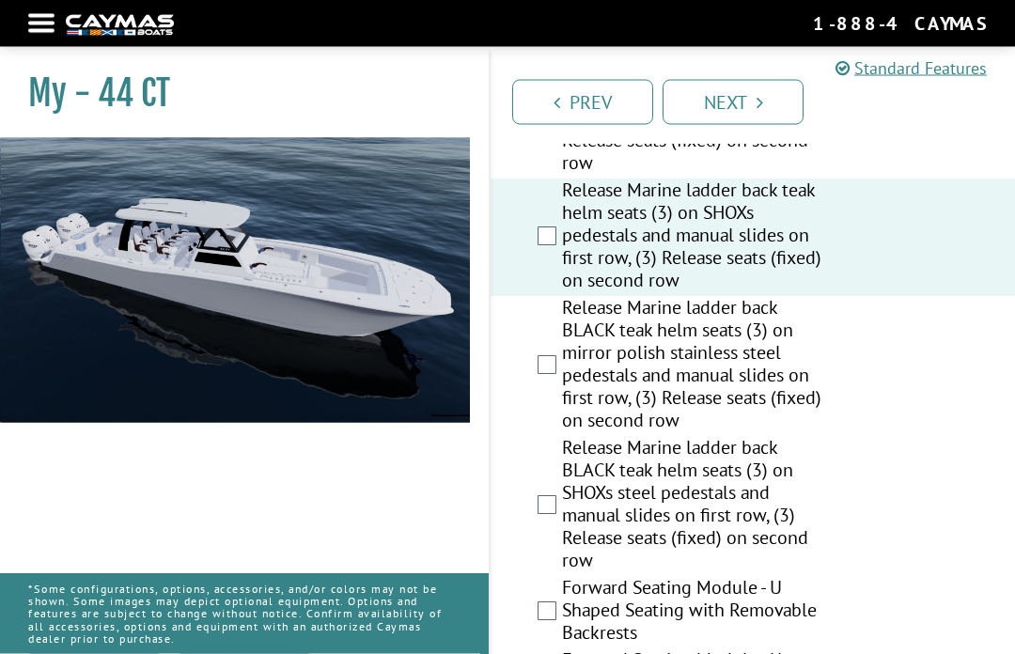
scroll to position [2053, 0]
click at [765, 358] on label "Release Marine ladder back BLACK teak helm seats (3) on mirror polish stainless…" at bounding box center [697, 366] width 270 height 140
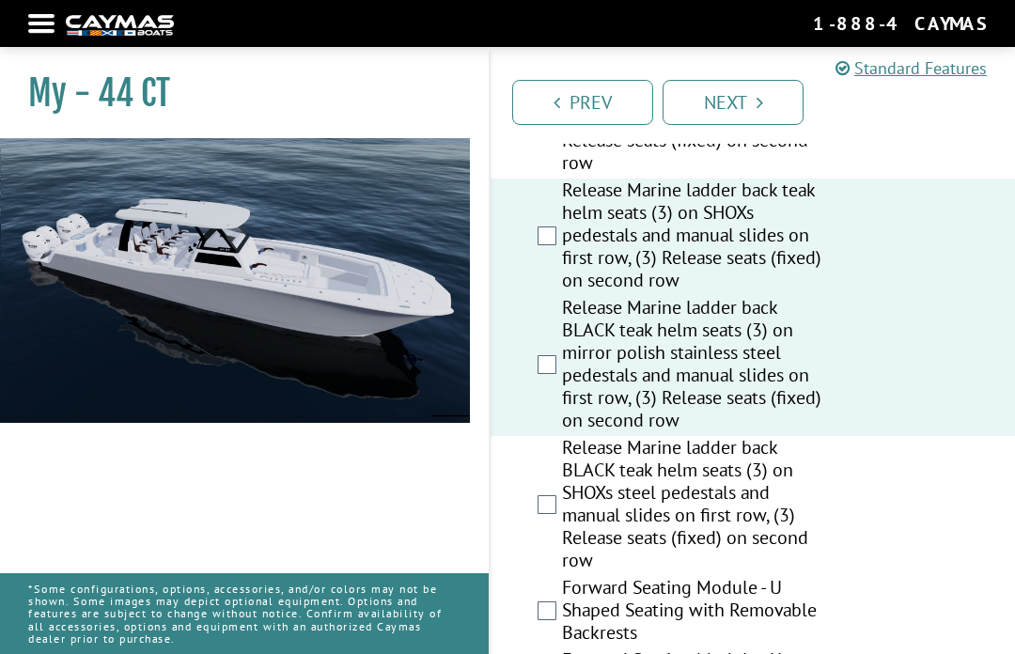
click at [759, 238] on label "Release Marine ladder back teak helm seats (3) on SHOXs pedestals and manual sl…" at bounding box center [697, 237] width 270 height 117
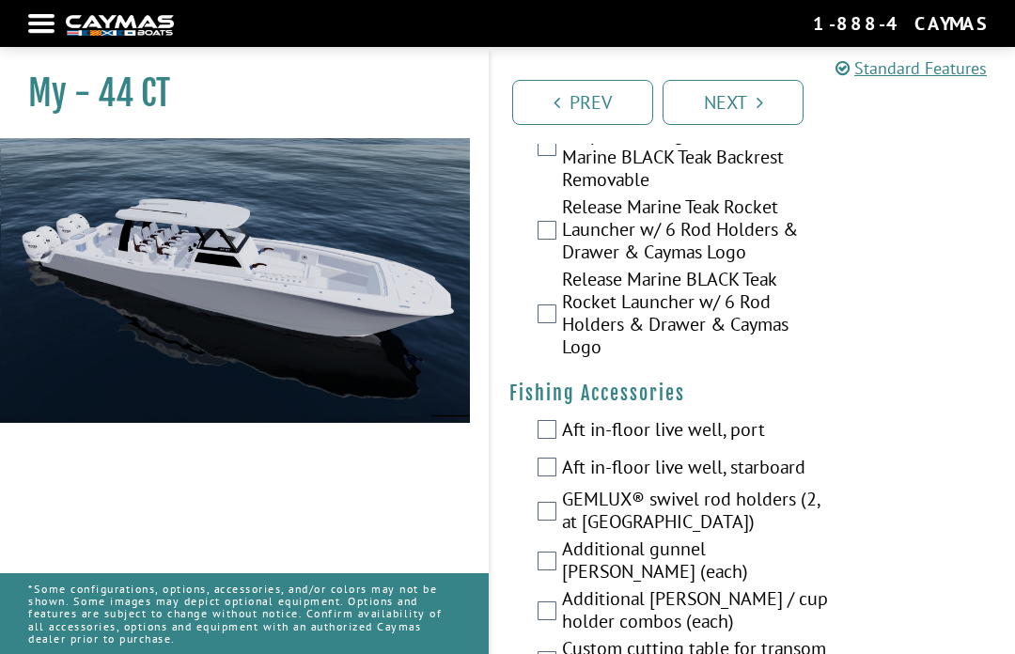
scroll to position [2672, 0]
click at [807, 447] on label "Aft in-floor live well, port" at bounding box center [697, 433] width 270 height 27
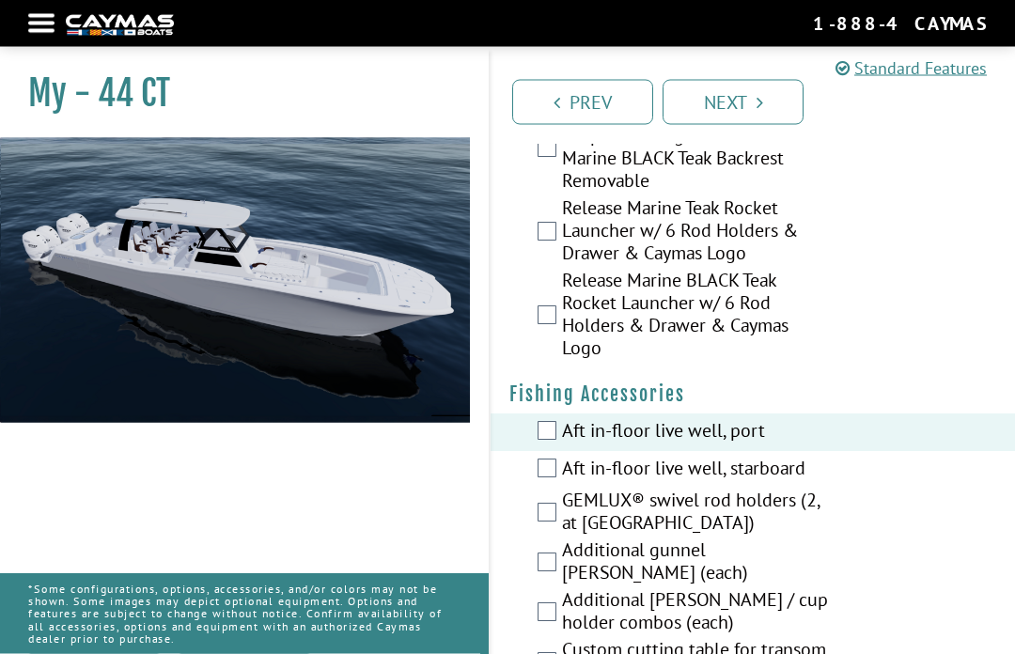
click at [820, 447] on label "Aft in-floor live well, port" at bounding box center [697, 433] width 270 height 27
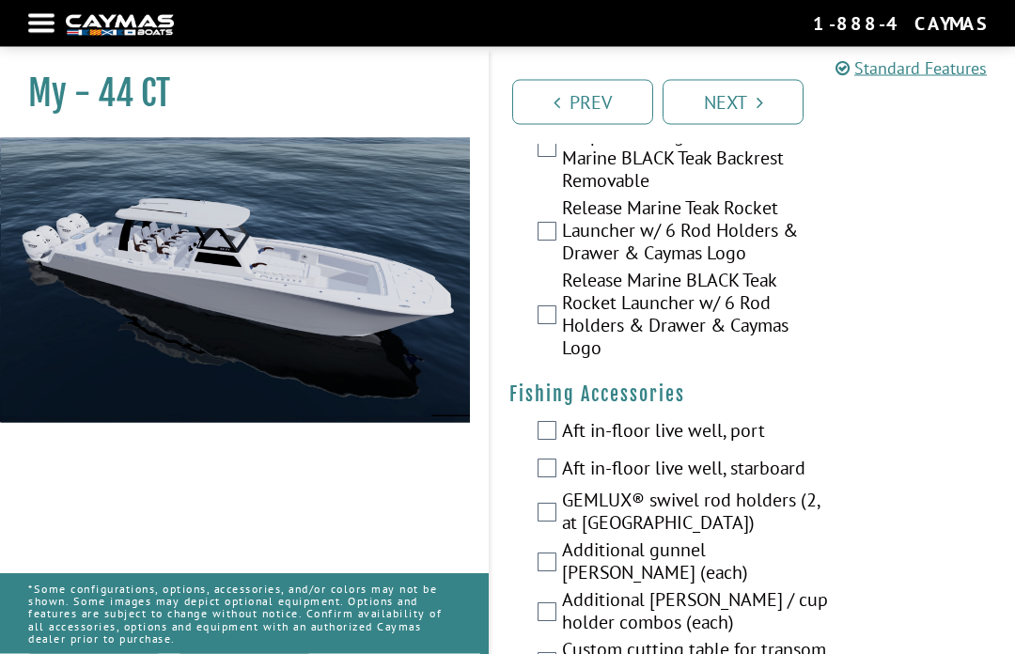
click at [805, 528] on label "GEMLUX® swivel rod holders (2, at [GEOGRAPHIC_DATA])" at bounding box center [697, 515] width 270 height 50
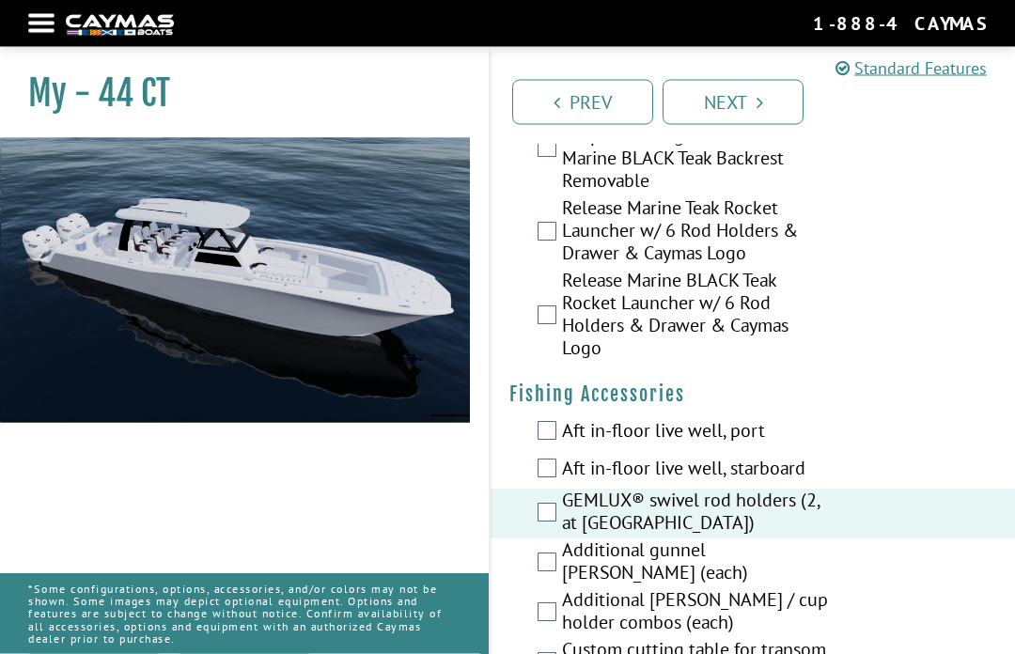
click at [817, 578] on label "Additional gunnel [PERSON_NAME] (each)" at bounding box center [697, 564] width 270 height 50
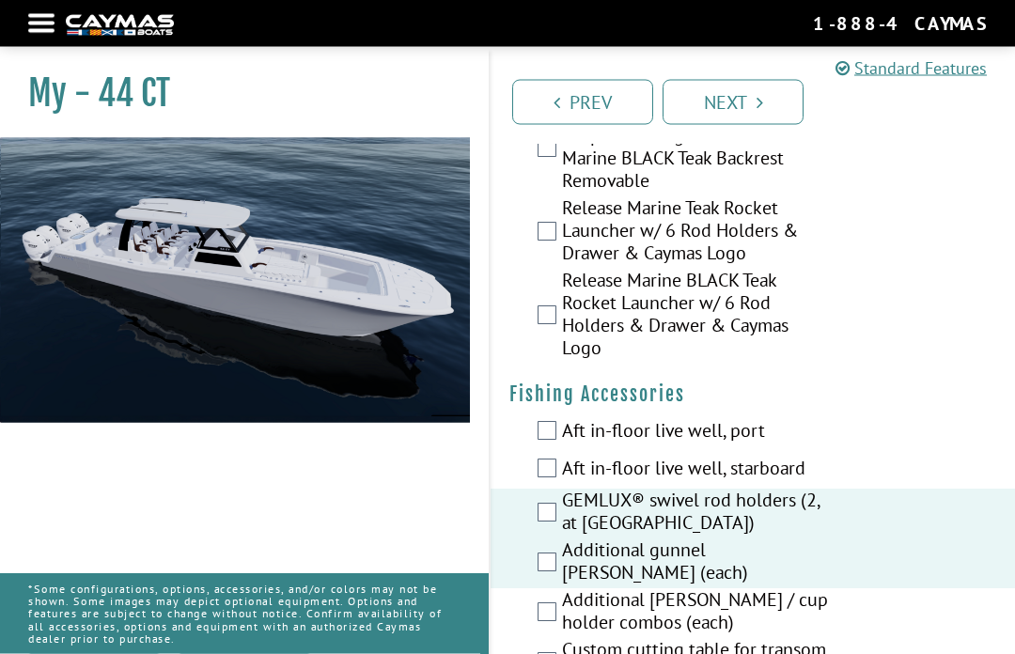
click at [1009, 365] on div "Release Marine BLACK Teak Rocket Launcher w/ 6 Rod Holders & Drawer & Caymas Lo…" at bounding box center [753, 317] width 524 height 95
click at [783, 581] on label "Additional gunnel [PERSON_NAME] (each)" at bounding box center [697, 564] width 270 height 50
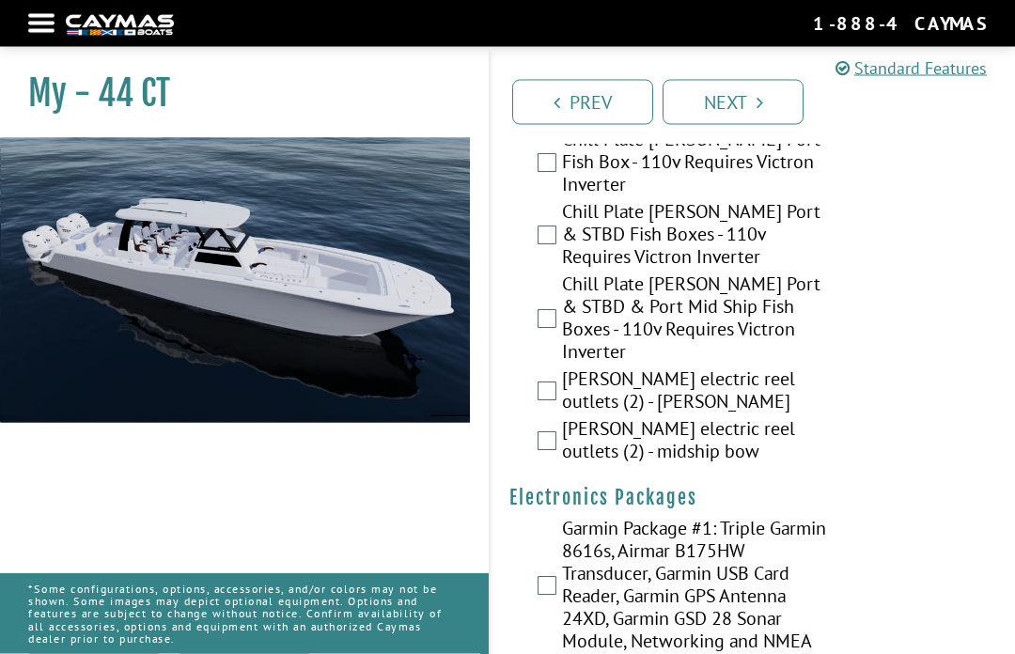
scroll to position [3500, 0]
click at [703, 367] on label "[PERSON_NAME] electric reel outlets (2) - [PERSON_NAME]" at bounding box center [697, 392] width 270 height 50
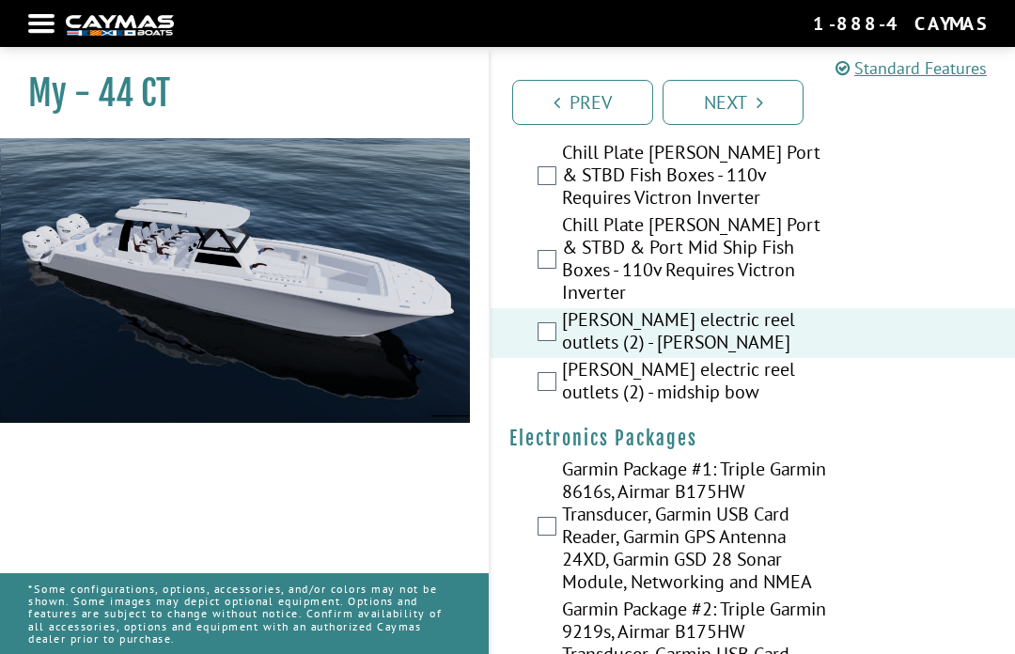
scroll to position [3563, 0]
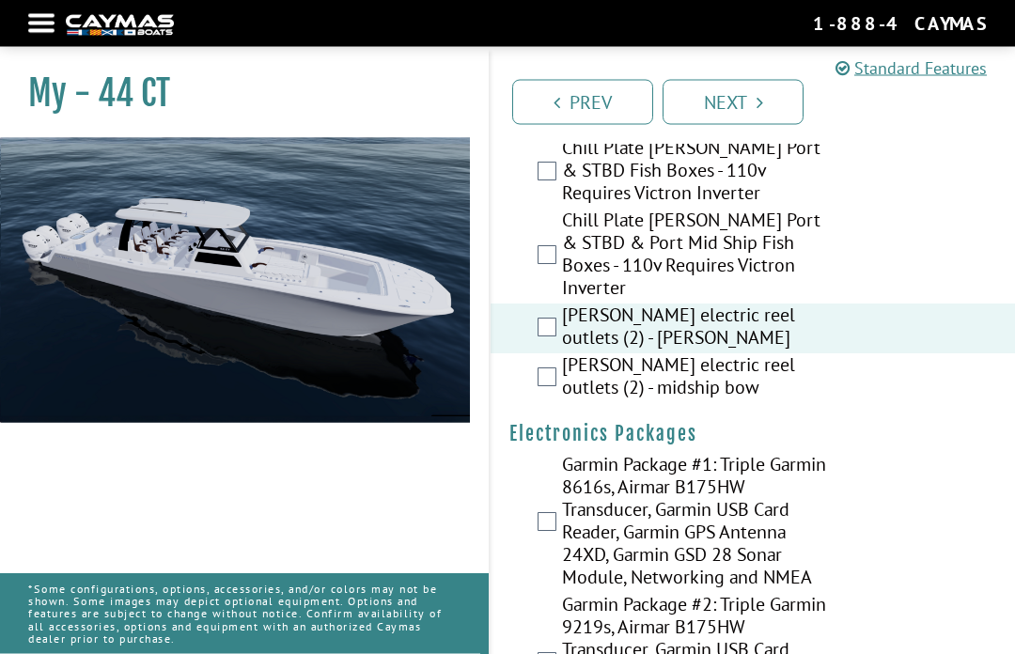
click at [632, 529] on label "Garmin Package #1: Triple Garmin 8616s, Airmar B175HW Transducer, Garmin USB Ca…" at bounding box center [697, 524] width 270 height 140
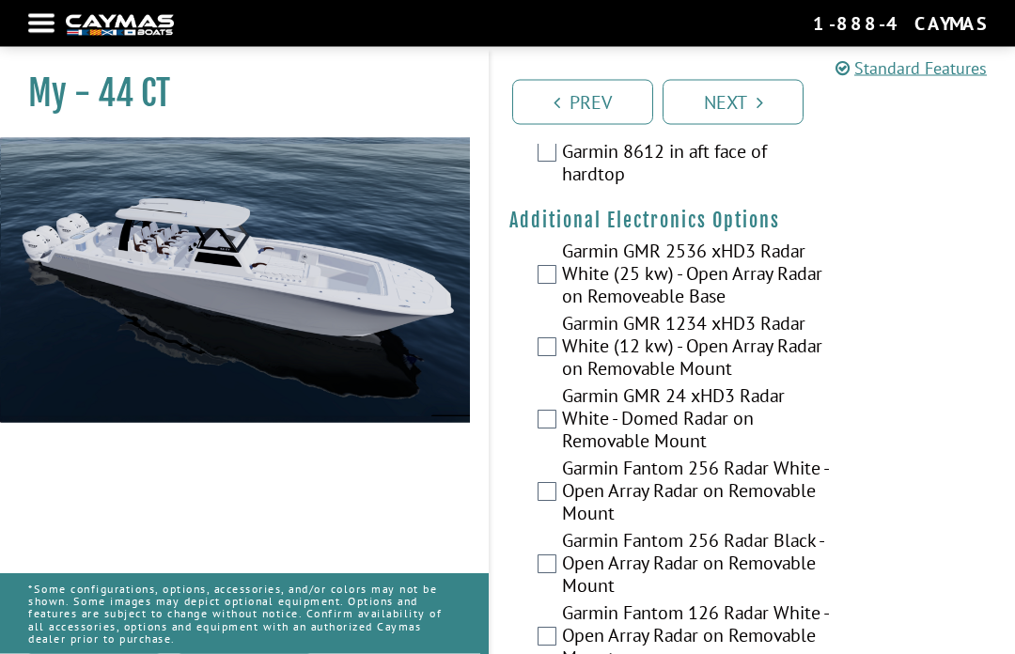
scroll to position [4401, 0]
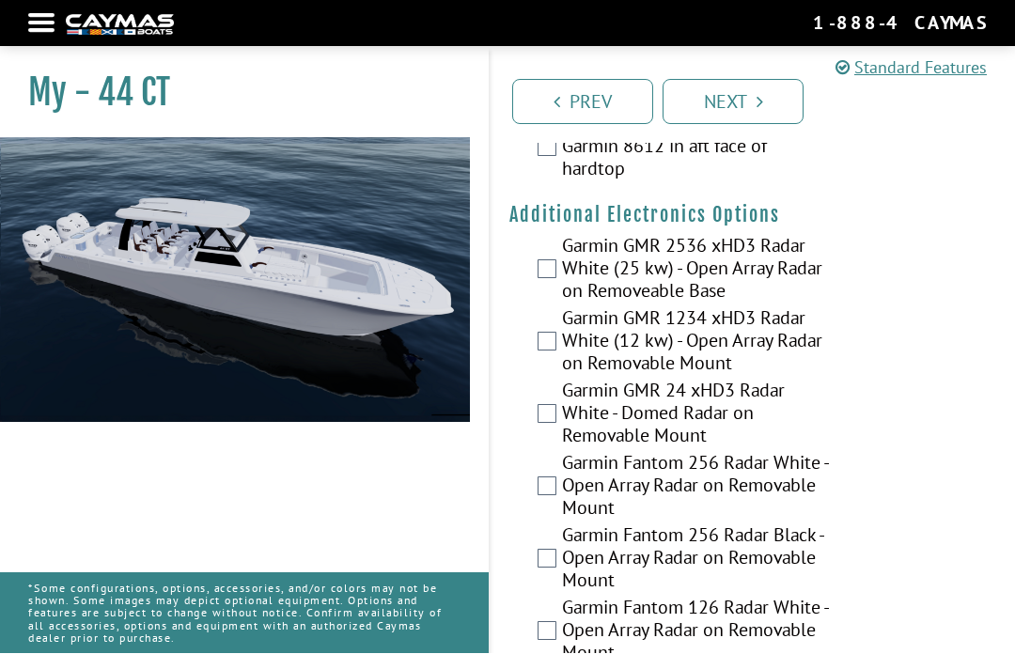
click at [858, 318] on div "Garmin GMR 1234 xHD3 Radar White (12 kw) - Open Array Radar on Removable Mount" at bounding box center [753, 343] width 524 height 72
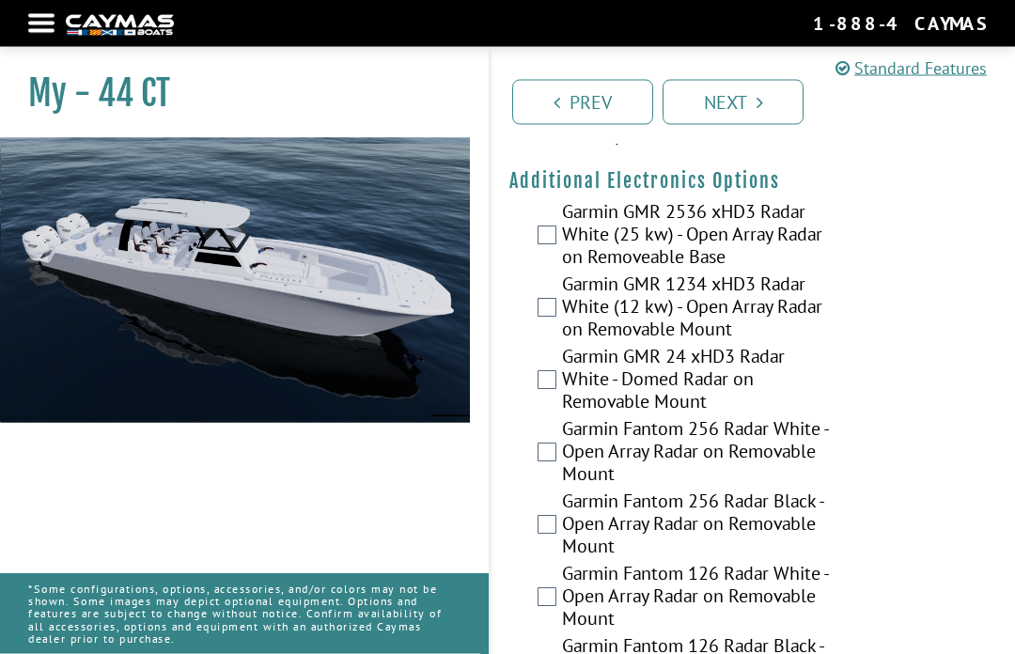
scroll to position [4437, 0]
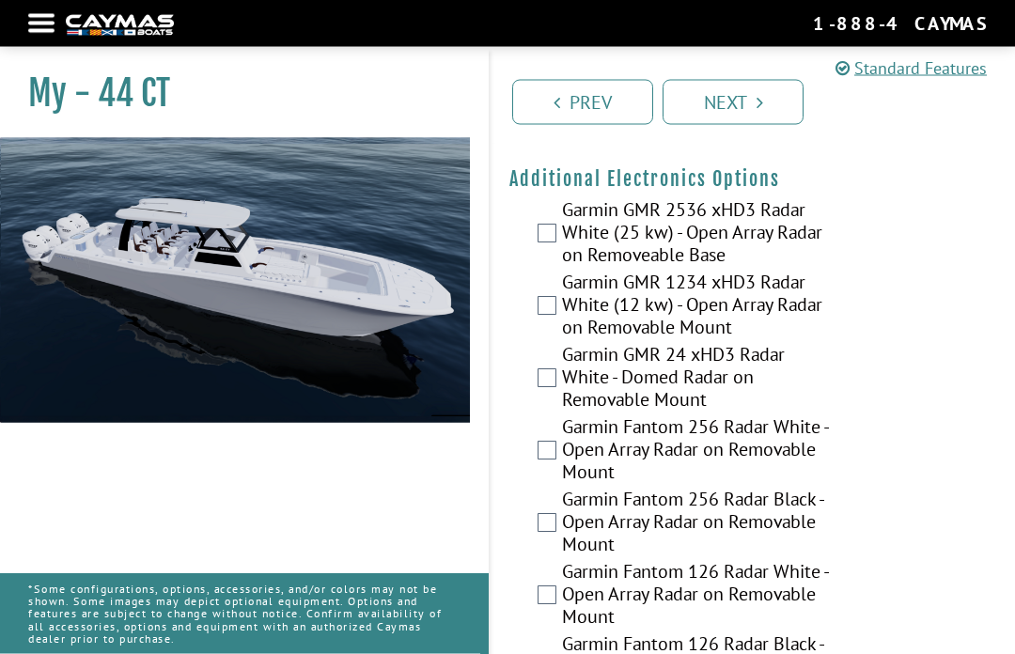
click at [772, 344] on label "Garmin GMR 24 xHD3 Radar White - Domed Radar on Removable Mount" at bounding box center [697, 380] width 270 height 72
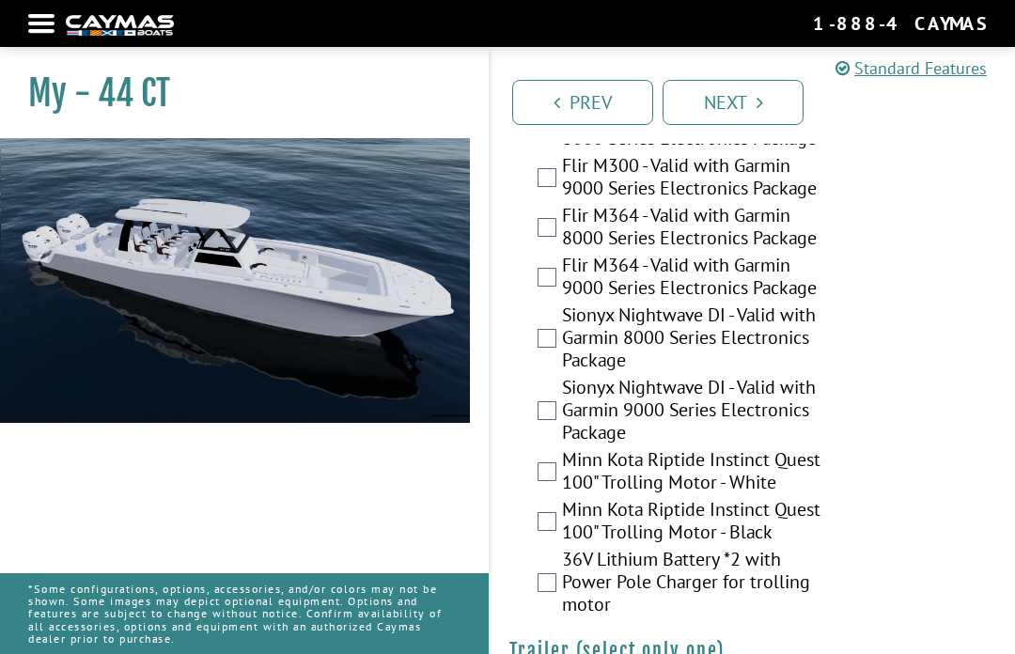
scroll to position [5775, 0]
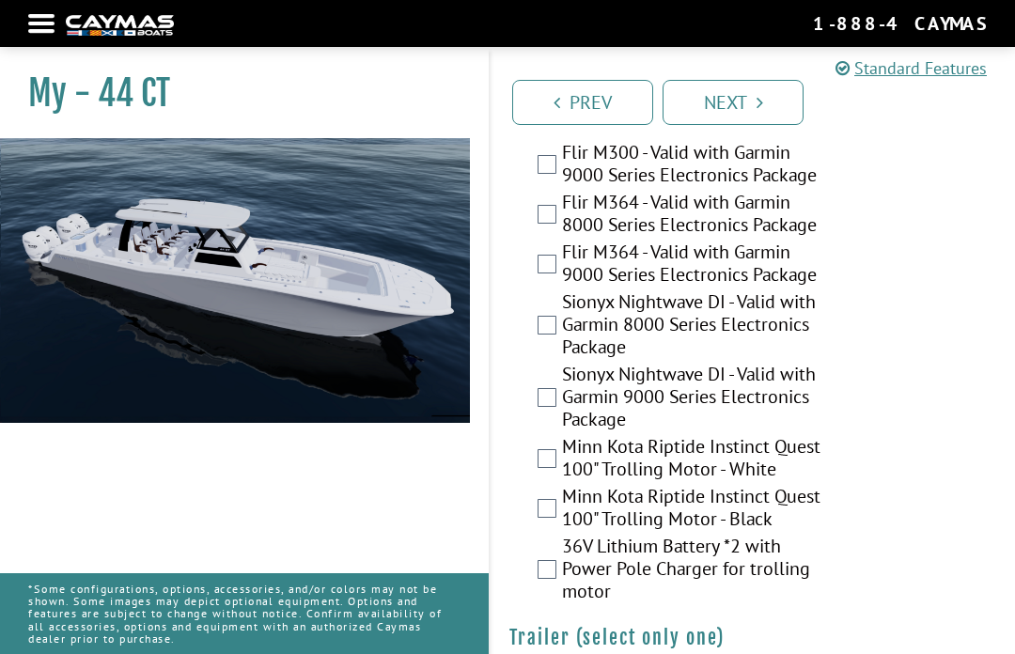
click at [755, 101] on link "Next" at bounding box center [733, 102] width 141 height 45
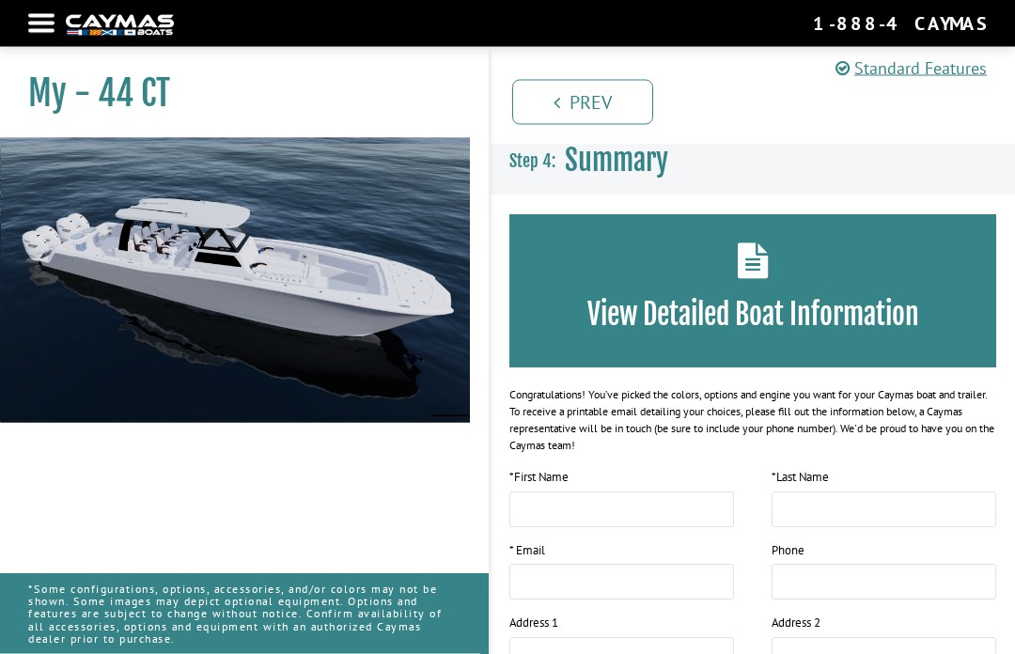
scroll to position [0, 0]
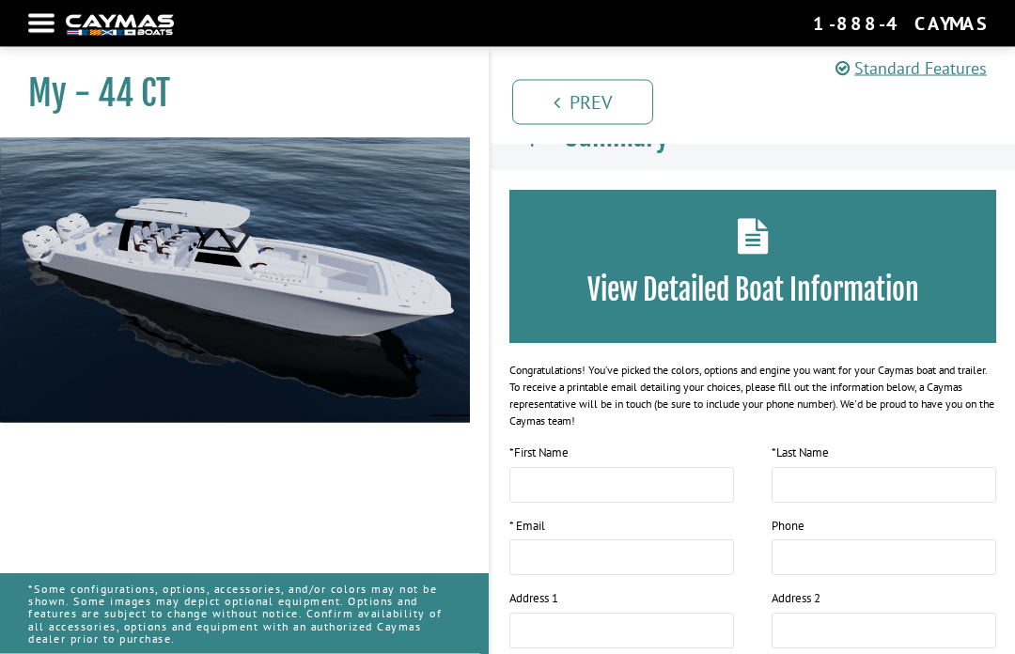
click at [882, 271] on div "View Detailed Boat Information" at bounding box center [752, 267] width 487 height 153
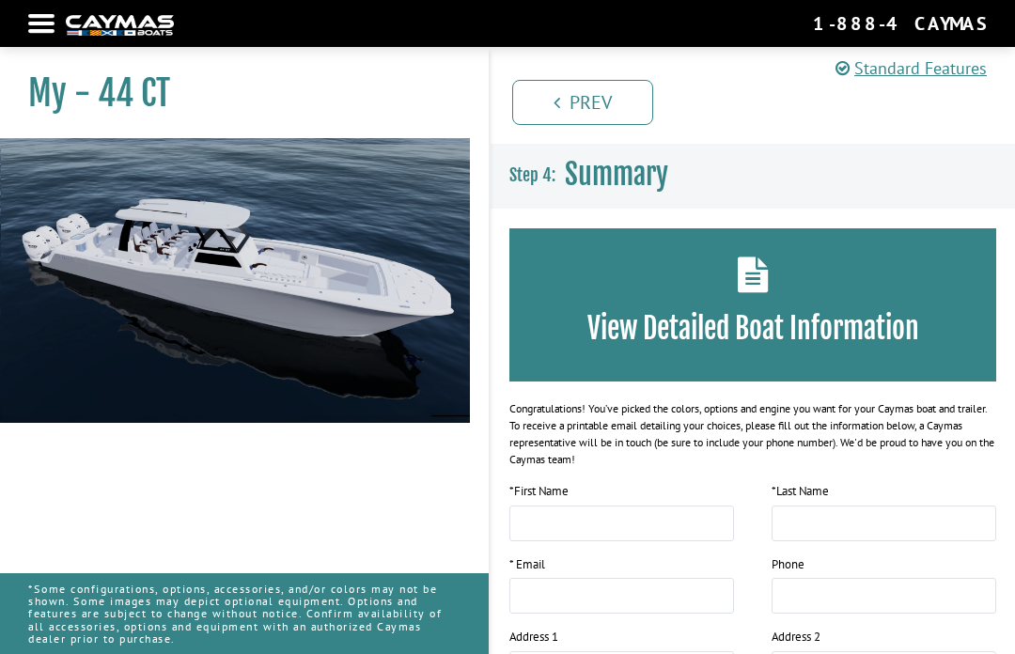
click at [245, 246] on img at bounding box center [235, 373] width 470 height 470
click at [934, 61] on link "Standard Features" at bounding box center [910, 67] width 151 height 25
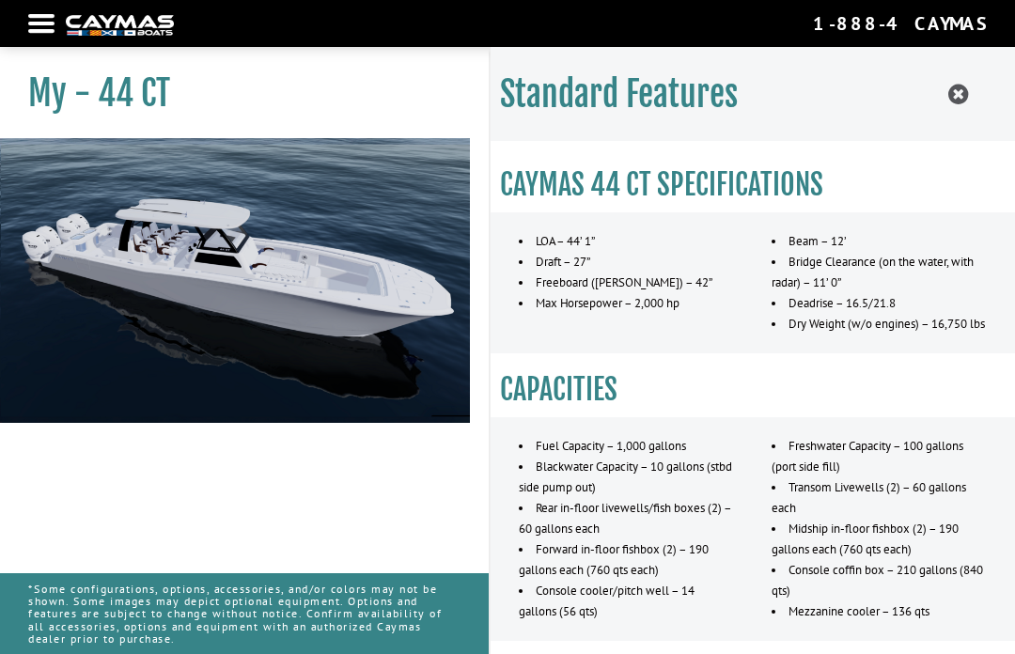
click at [954, 186] on h3 "CAYMAS 44 CT SPECIFICATIONS" at bounding box center [753, 184] width 506 height 35
